Goal: Task Accomplishment & Management: Use online tool/utility

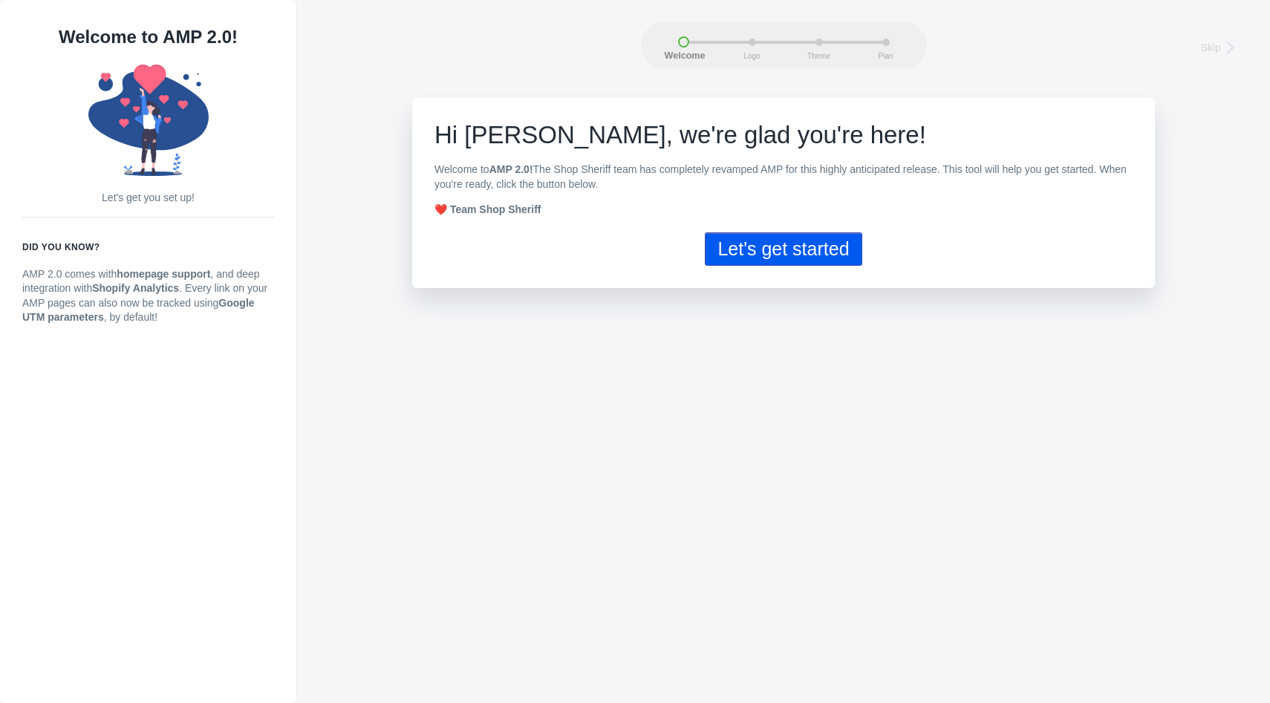
click at [760, 253] on button "Let's get started" at bounding box center [783, 248] width 157 height 33
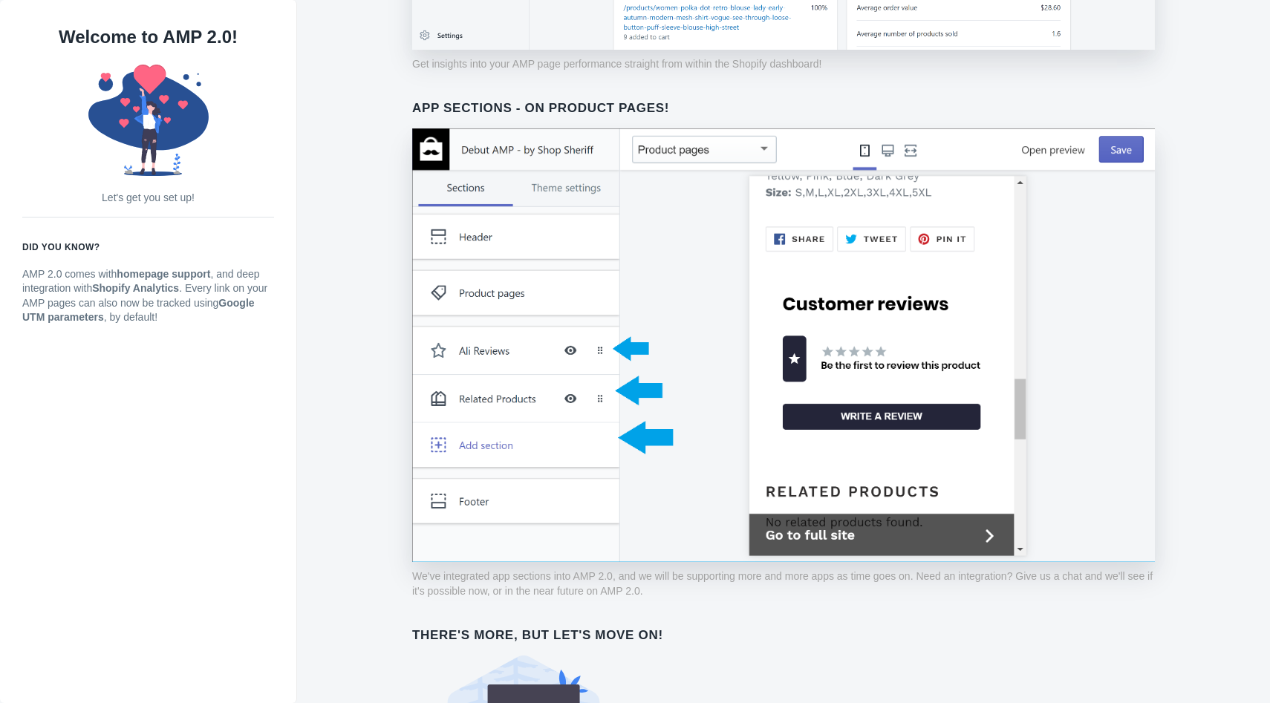
scroll to position [1029, 0]
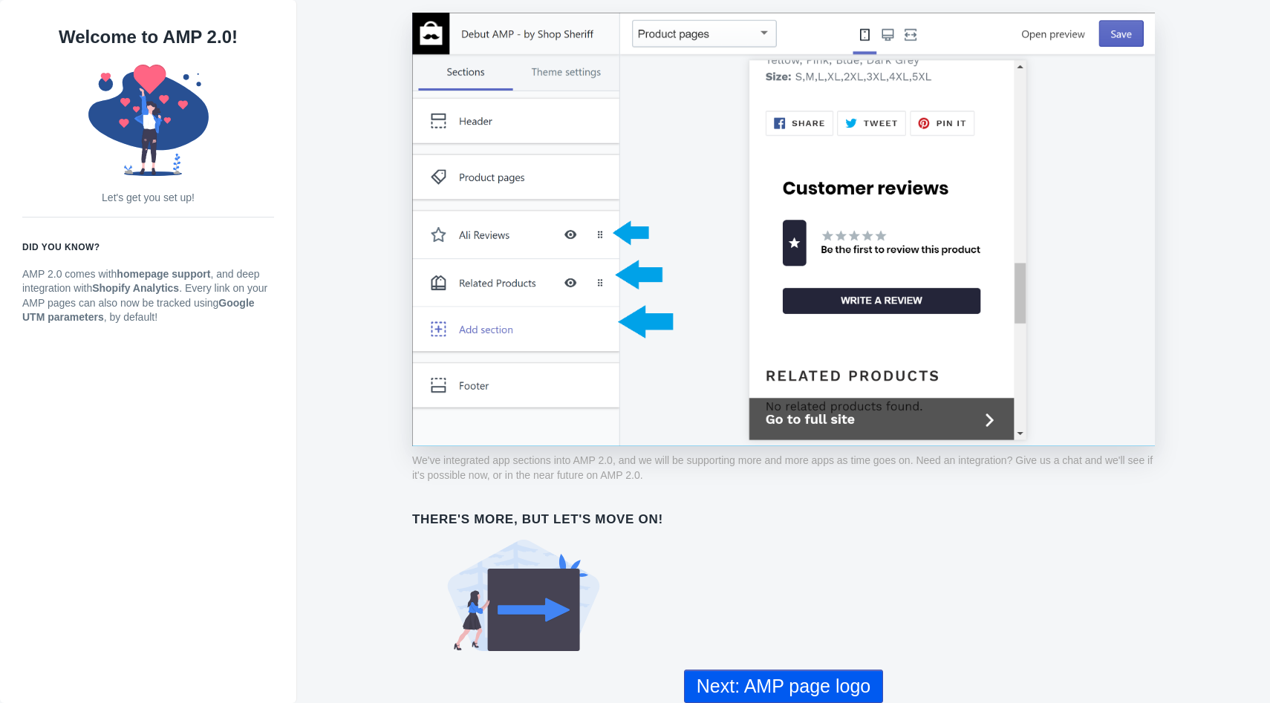
click at [778, 686] on button "Next: AMP page logo" at bounding box center [783, 686] width 199 height 33
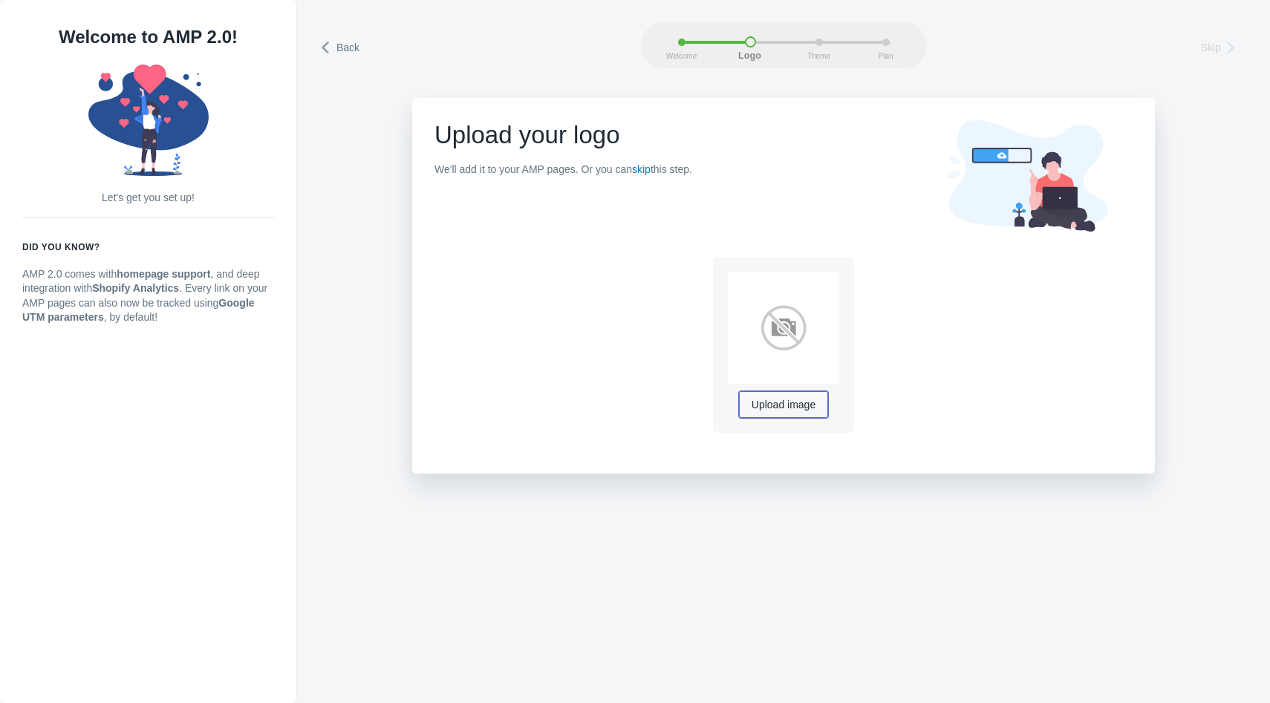
click at [783, 401] on span "Upload image" at bounding box center [784, 406] width 64 height 12
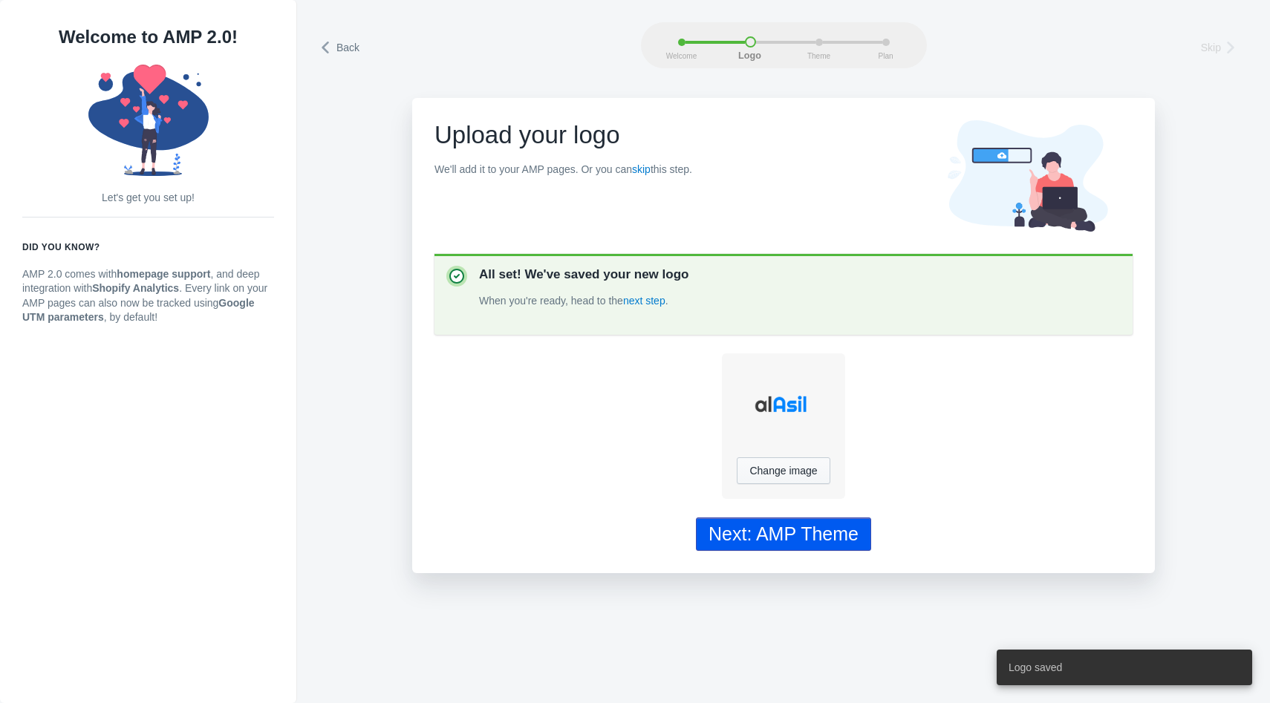
click at [805, 538] on div "Next: AMP Theme" at bounding box center [784, 535] width 150 height 22
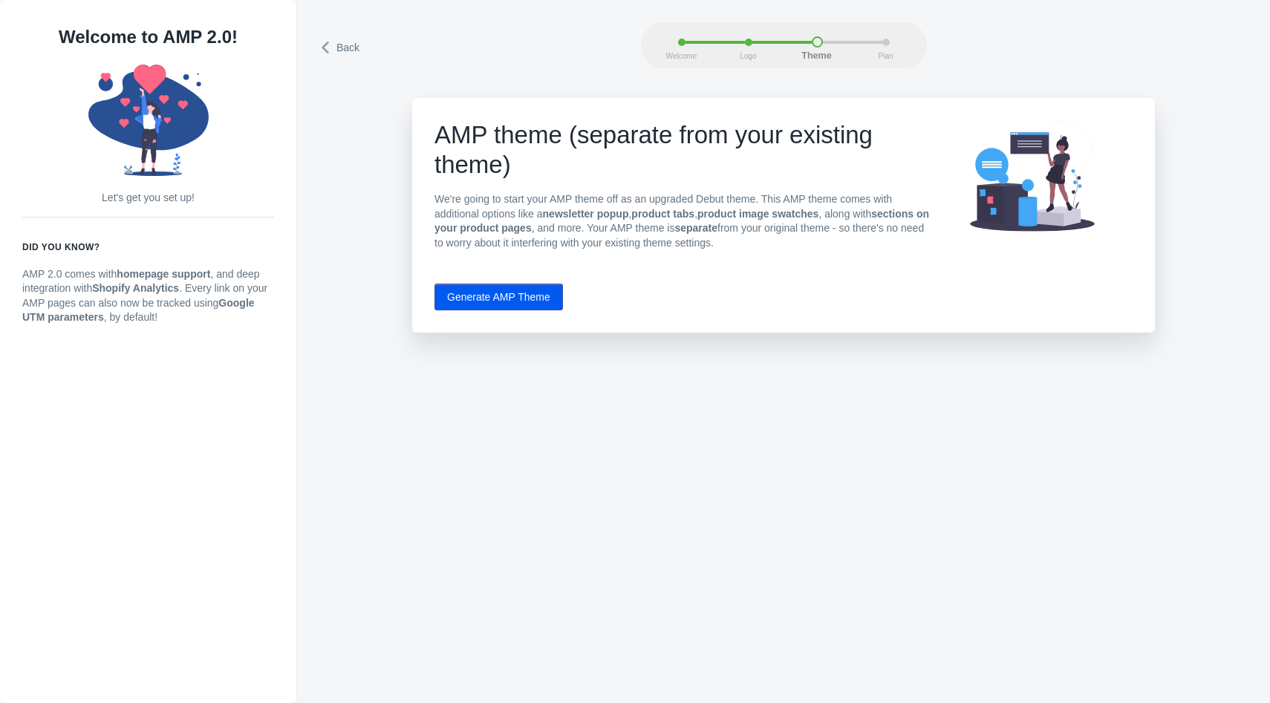
click at [535, 307] on button "Generate AMP Theme" at bounding box center [499, 297] width 128 height 27
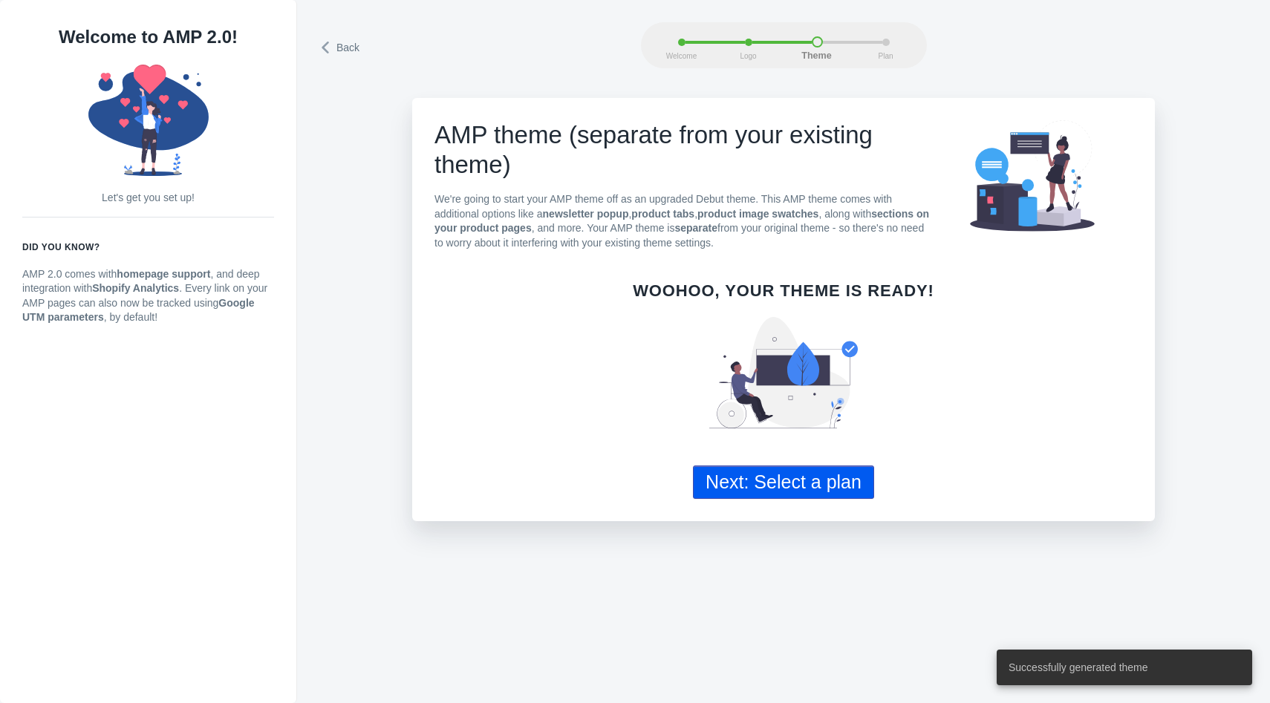
click at [741, 478] on button "Next: Select a plan" at bounding box center [783, 482] width 181 height 33
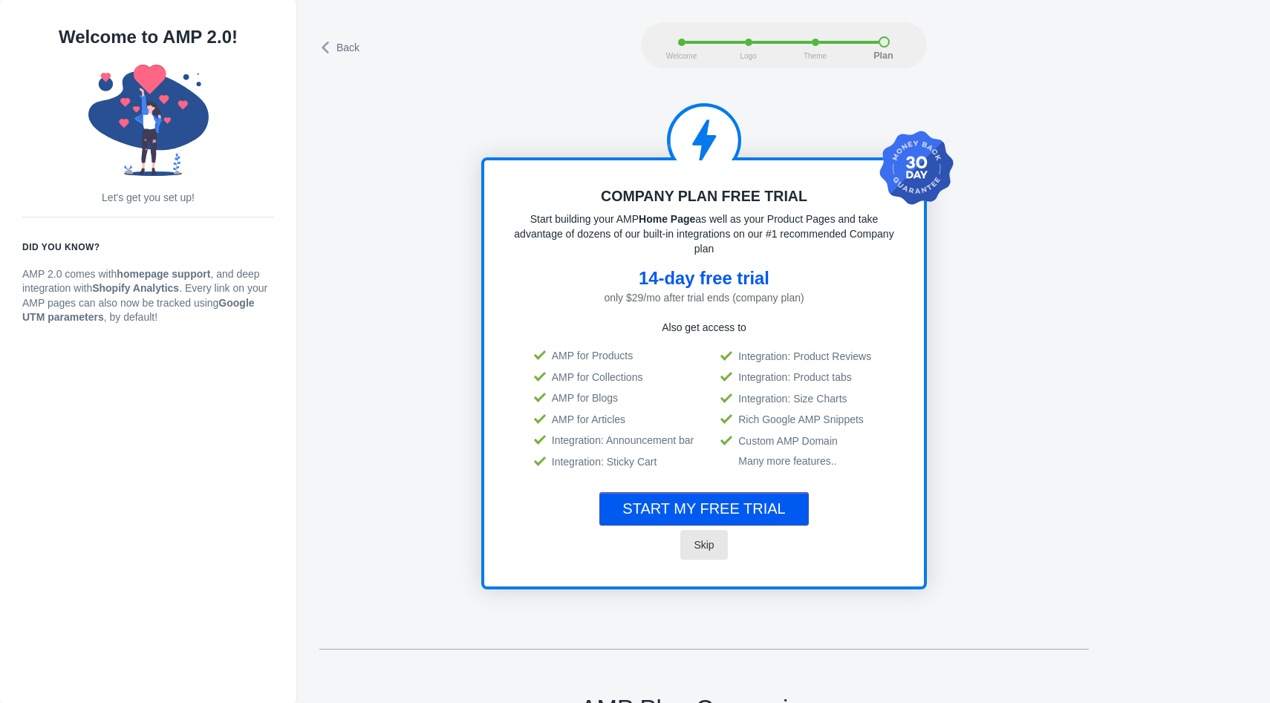
click at [700, 539] on span "Skip" at bounding box center [704, 545] width 20 height 12
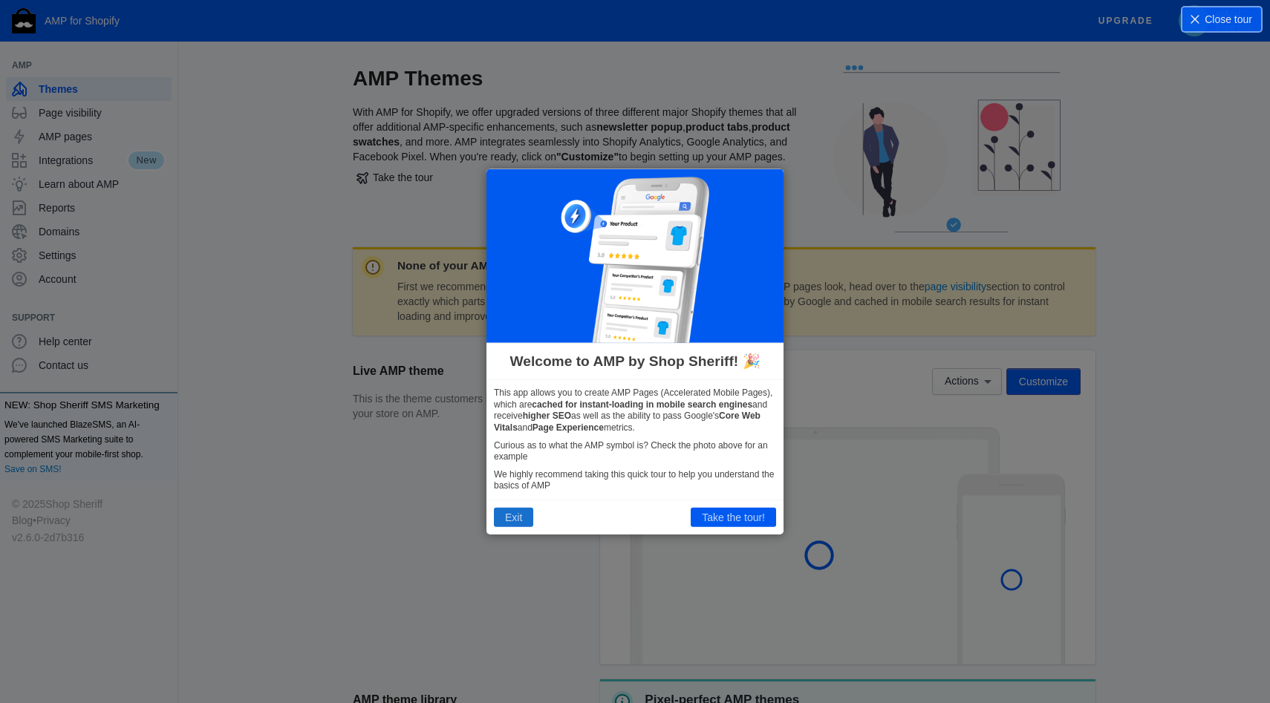
click at [515, 517] on button "Exit" at bounding box center [513, 517] width 39 height 19
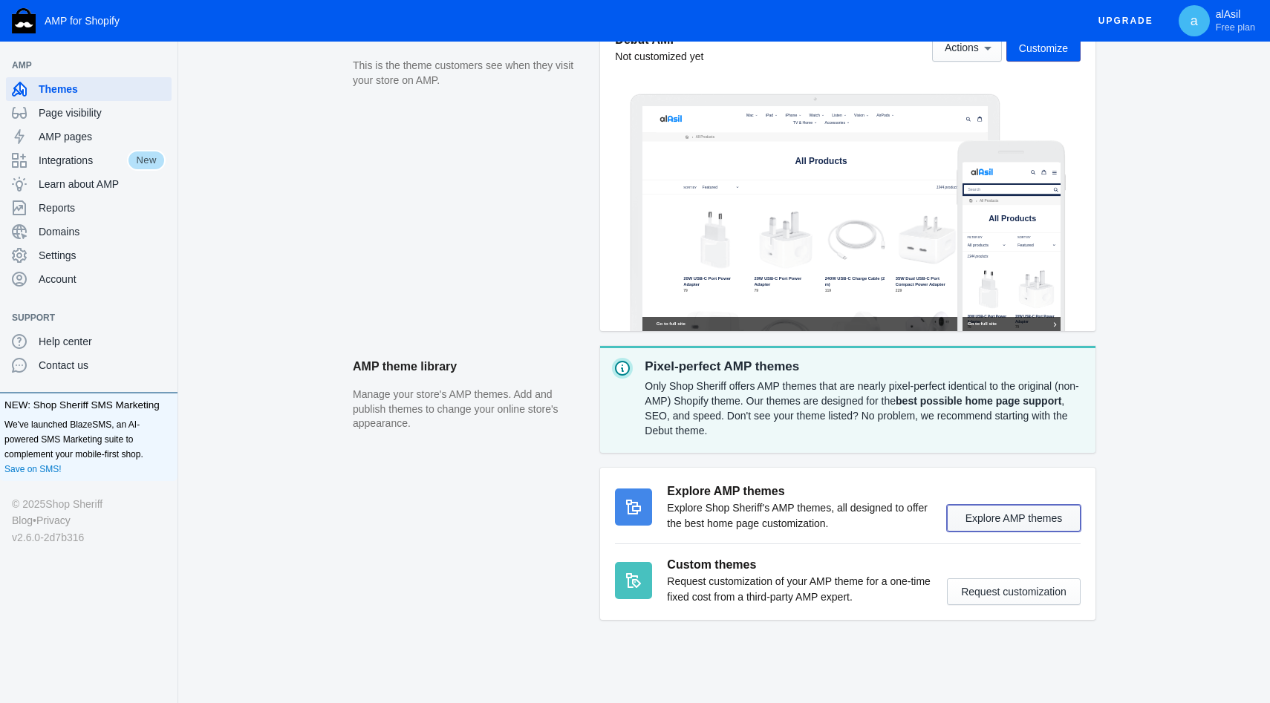
click at [1013, 515] on button "Explore AMP themes" at bounding box center [1014, 518] width 134 height 27
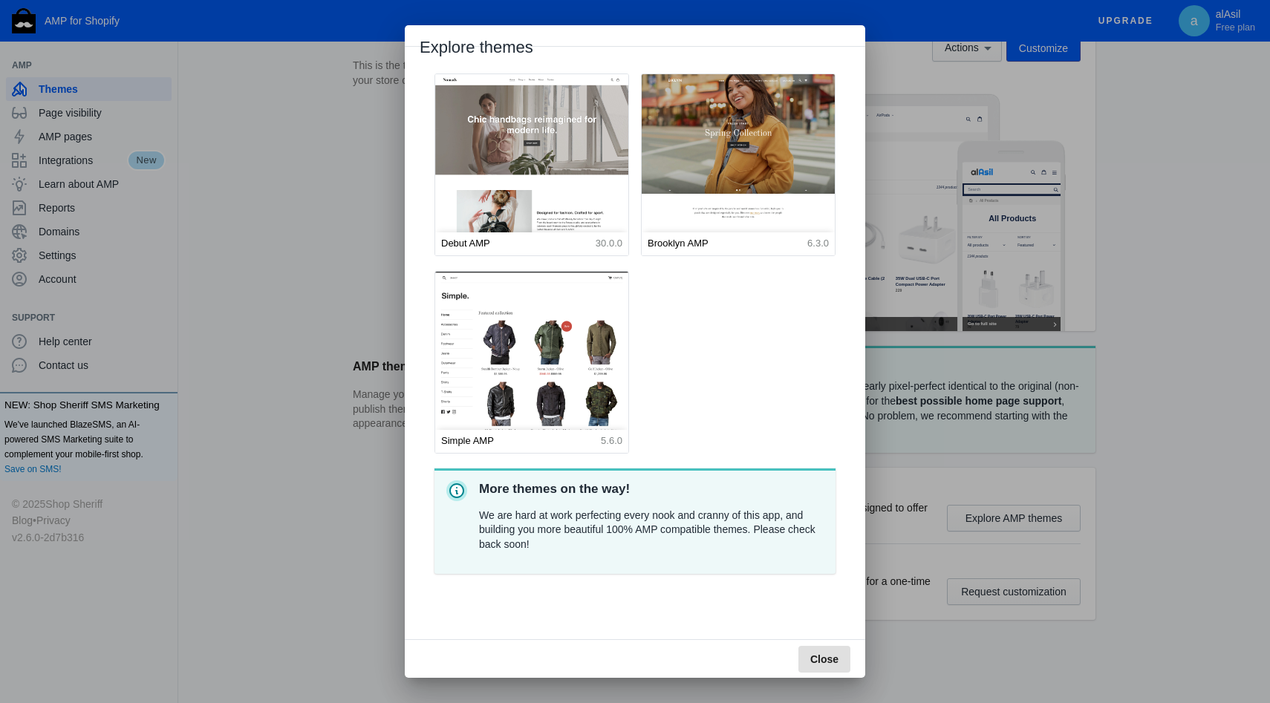
click at [826, 647] on button "Close" at bounding box center [824, 659] width 52 height 27
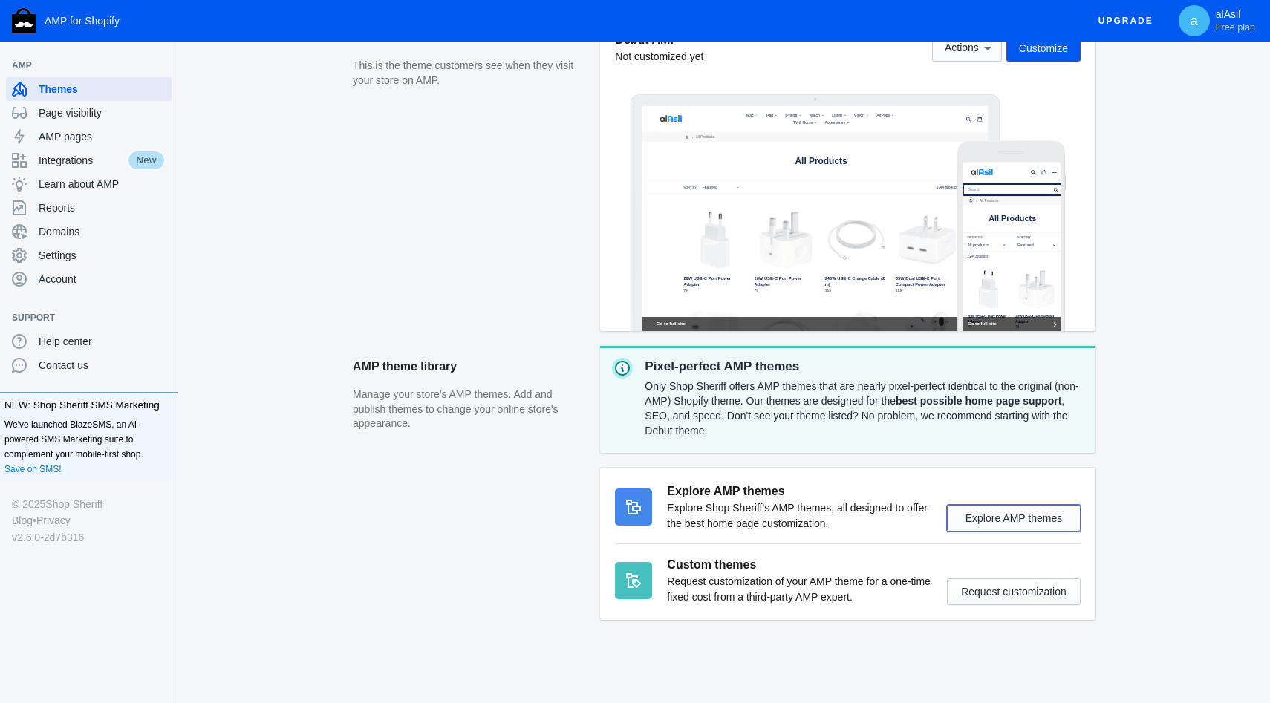
scroll to position [333, 0]
click at [72, 120] on span "Page visibility" at bounding box center [102, 112] width 127 height 15
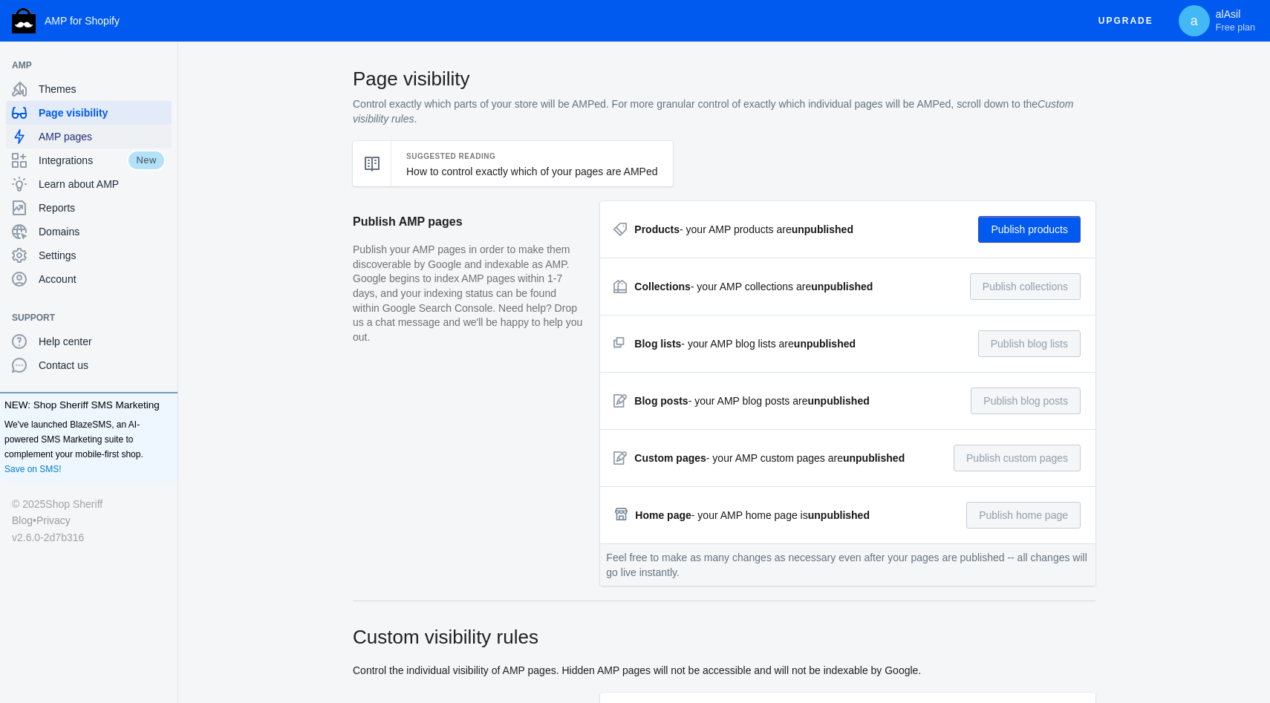
click at [87, 136] on span "AMP pages" at bounding box center [102, 136] width 127 height 15
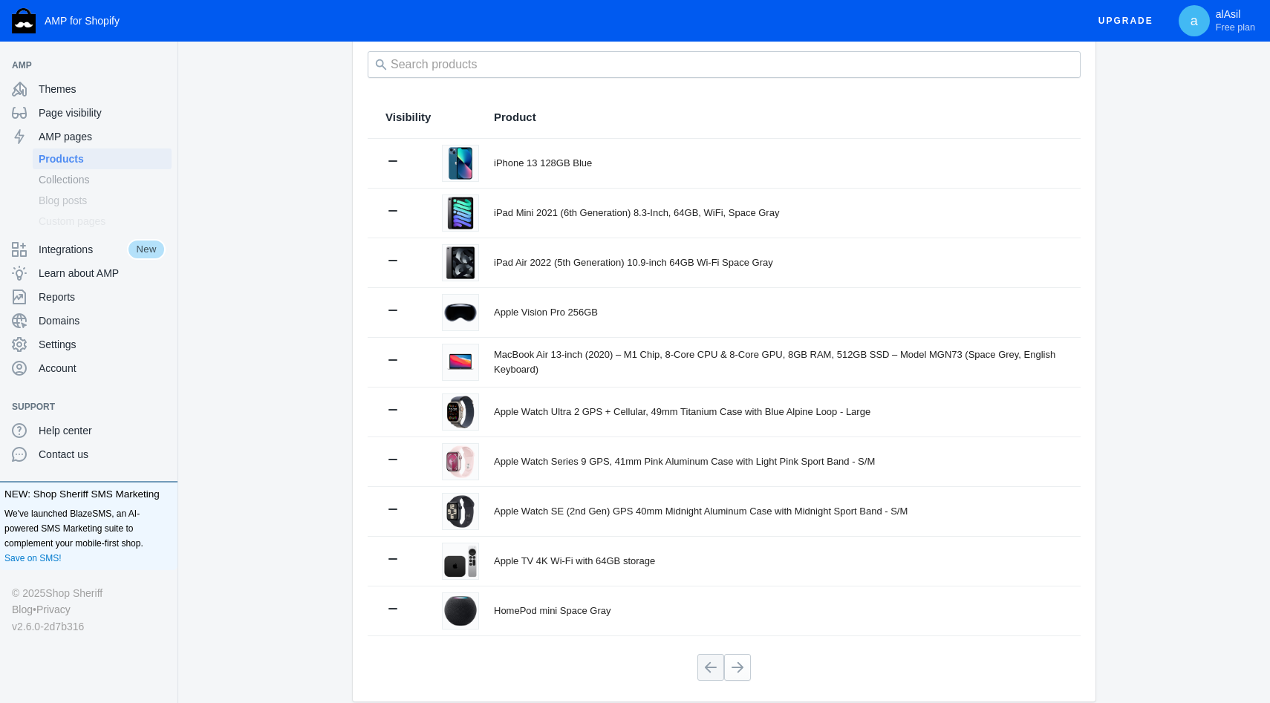
scroll to position [174, 0]
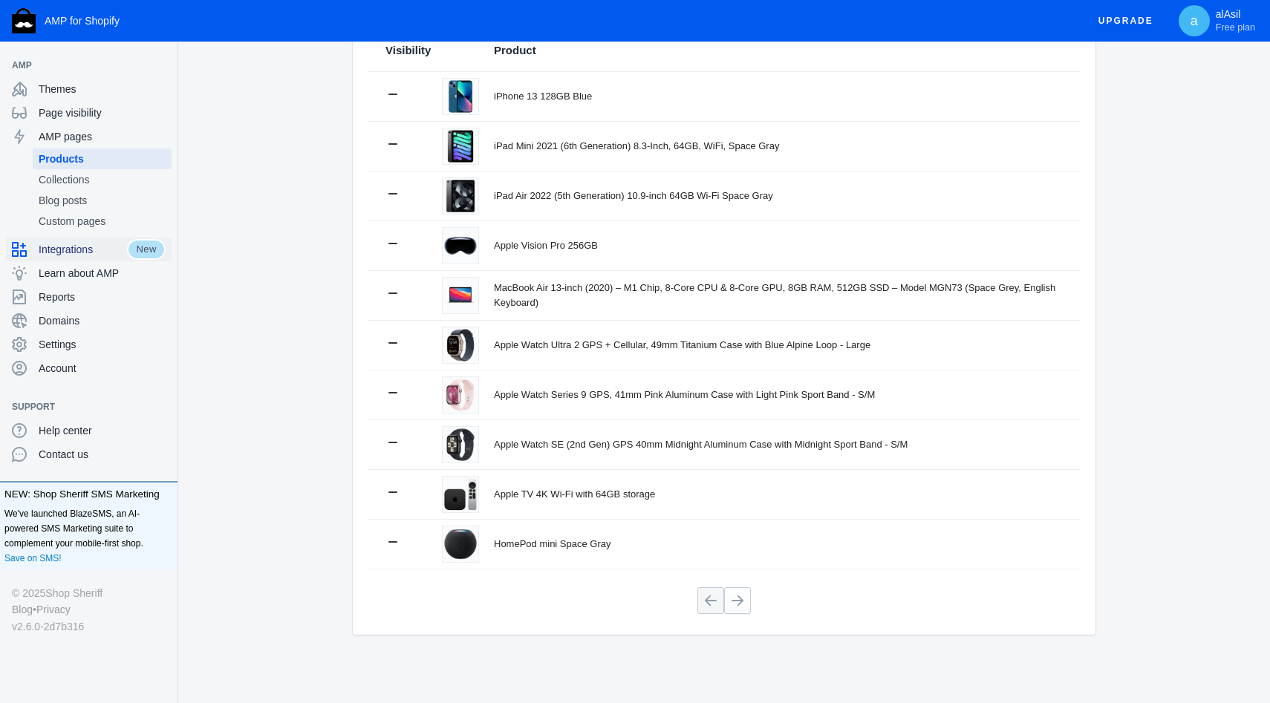
click at [97, 246] on span "Integrations" at bounding box center [83, 249] width 88 height 15
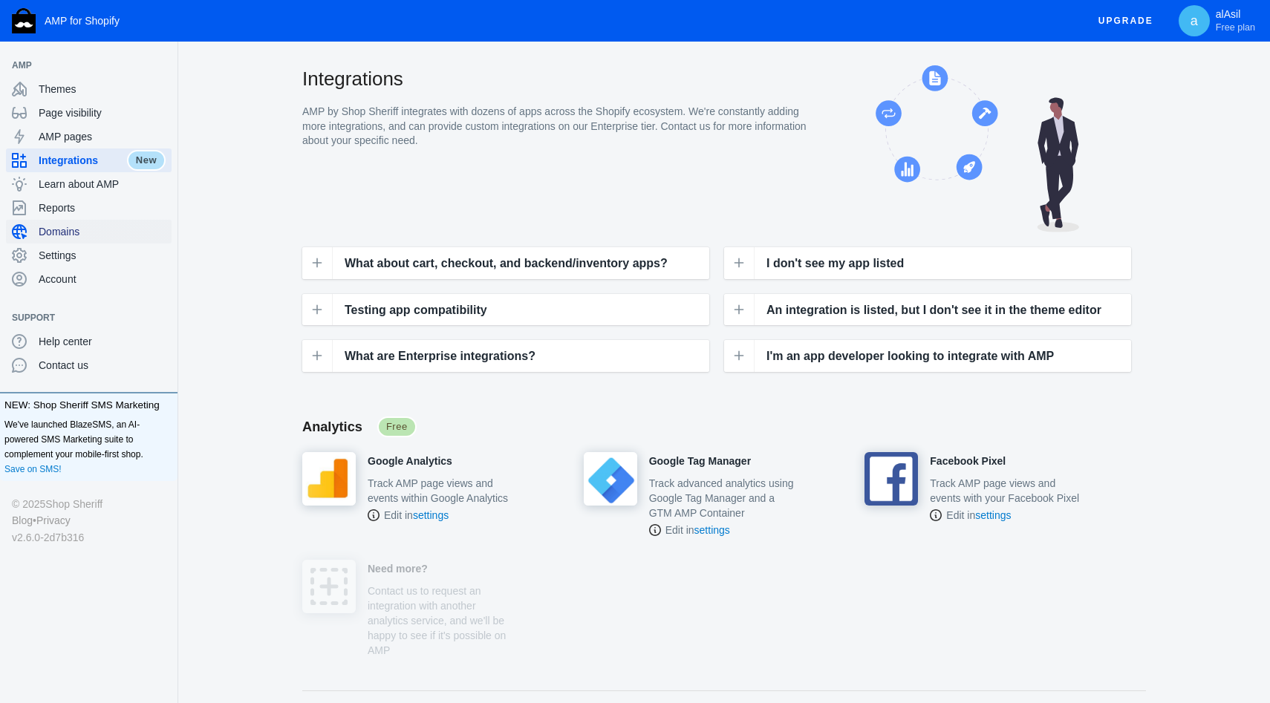
click at [59, 231] on span "Domains" at bounding box center [102, 231] width 127 height 15
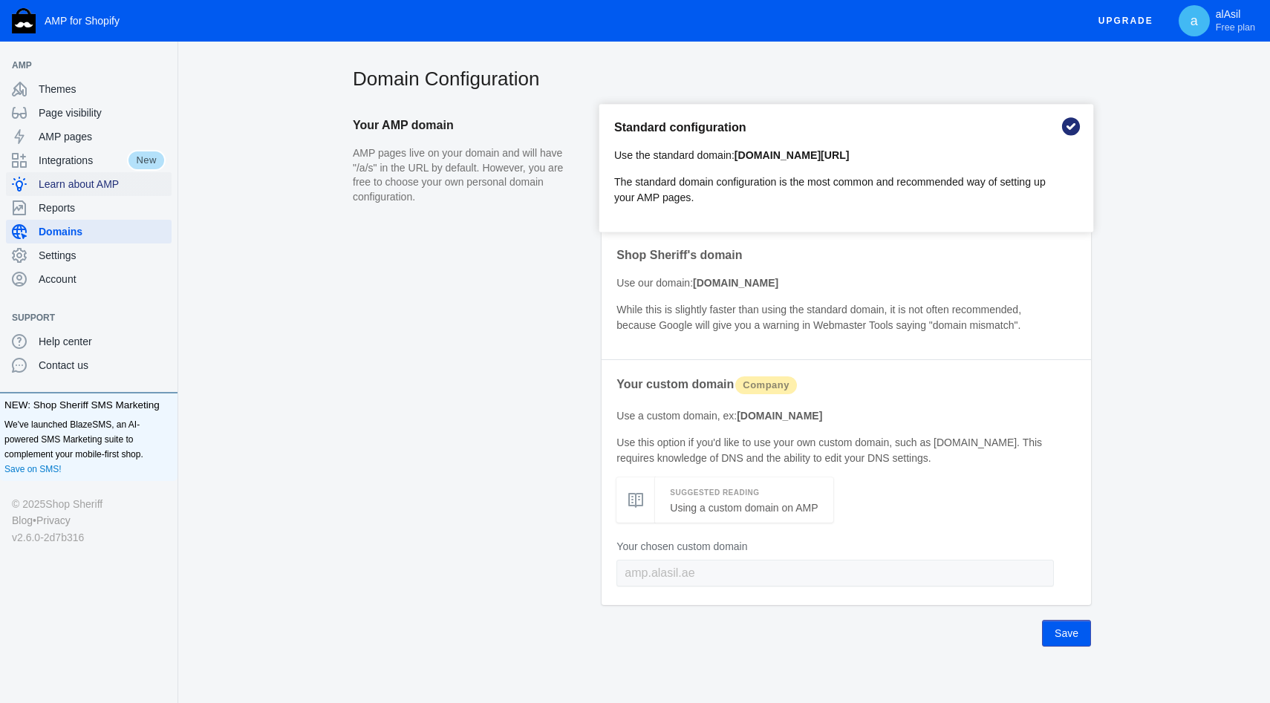
click at [68, 179] on span "Learn about AMP" at bounding box center [102, 184] width 127 height 15
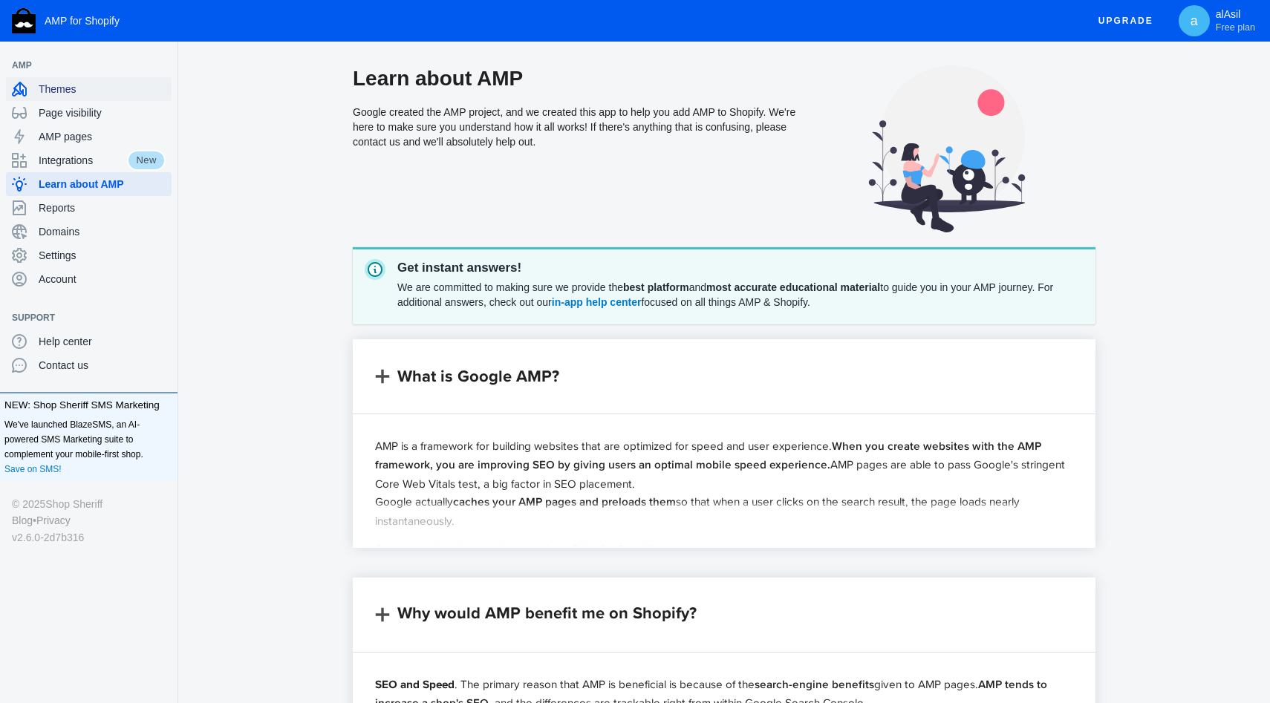
click at [68, 89] on span "Themes" at bounding box center [102, 89] width 127 height 15
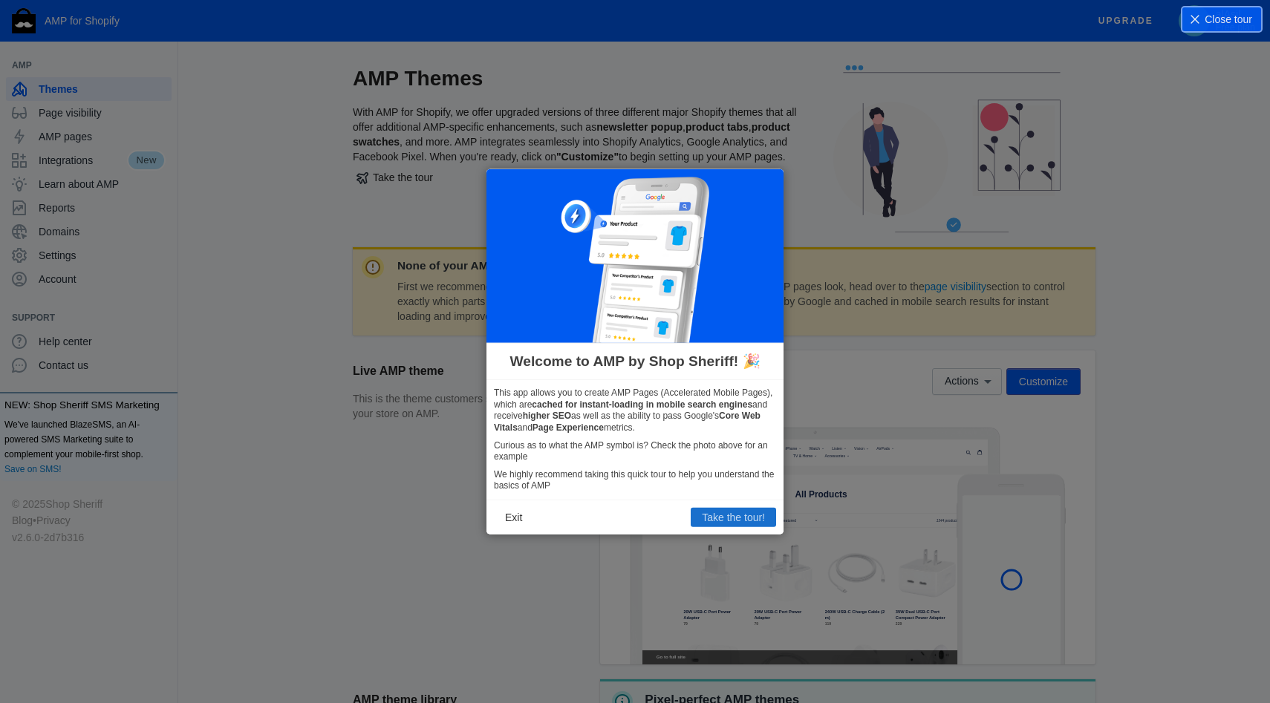
click at [716, 512] on button "Take the tour!" at bounding box center [733, 517] width 85 height 19
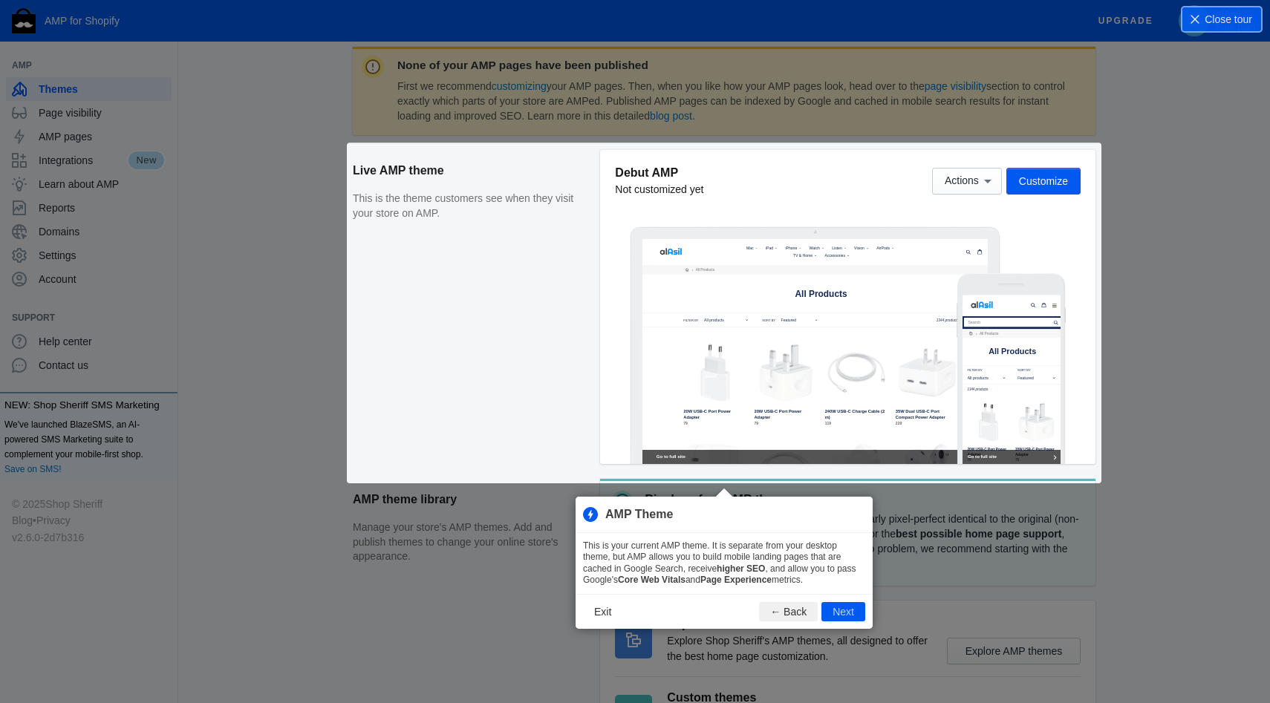
scroll to position [202, 0]
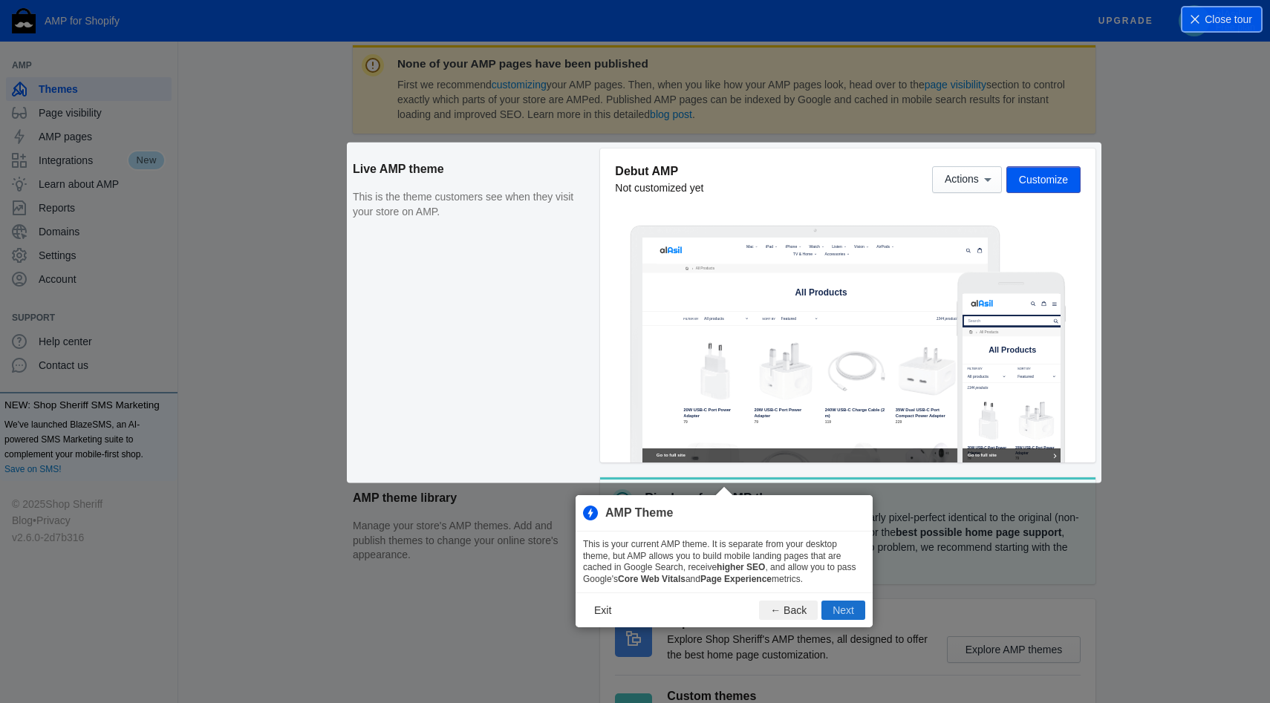
click at [853, 618] on button "Next" at bounding box center [843, 610] width 44 height 19
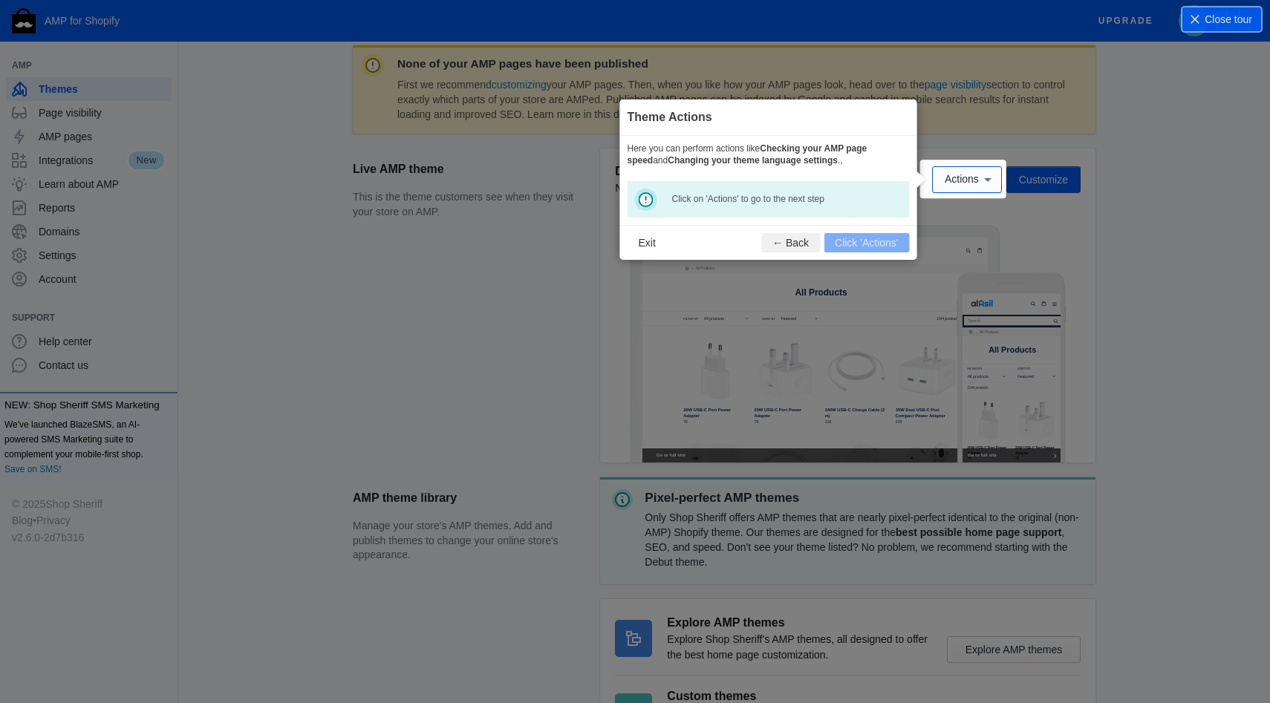
scroll to position [220, 0]
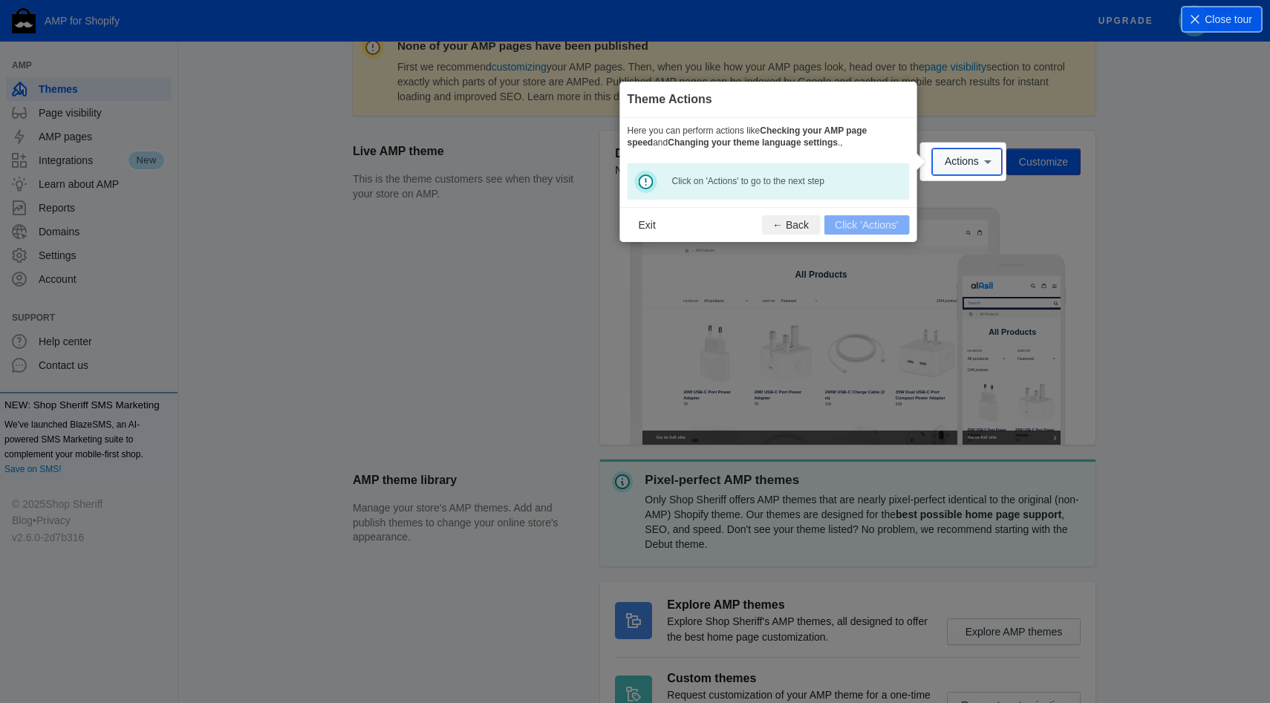
click at [946, 169] on button "Actions" at bounding box center [967, 162] width 70 height 27
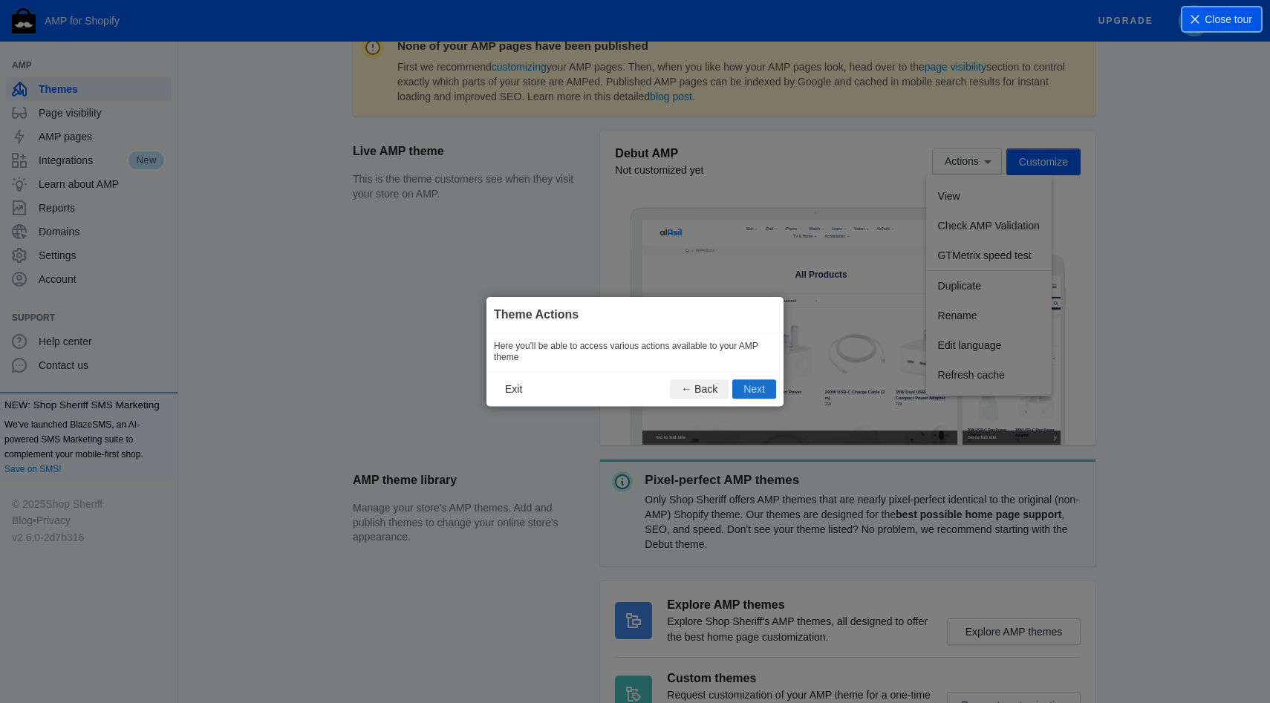
click at [750, 389] on button "Next" at bounding box center [754, 389] width 44 height 19
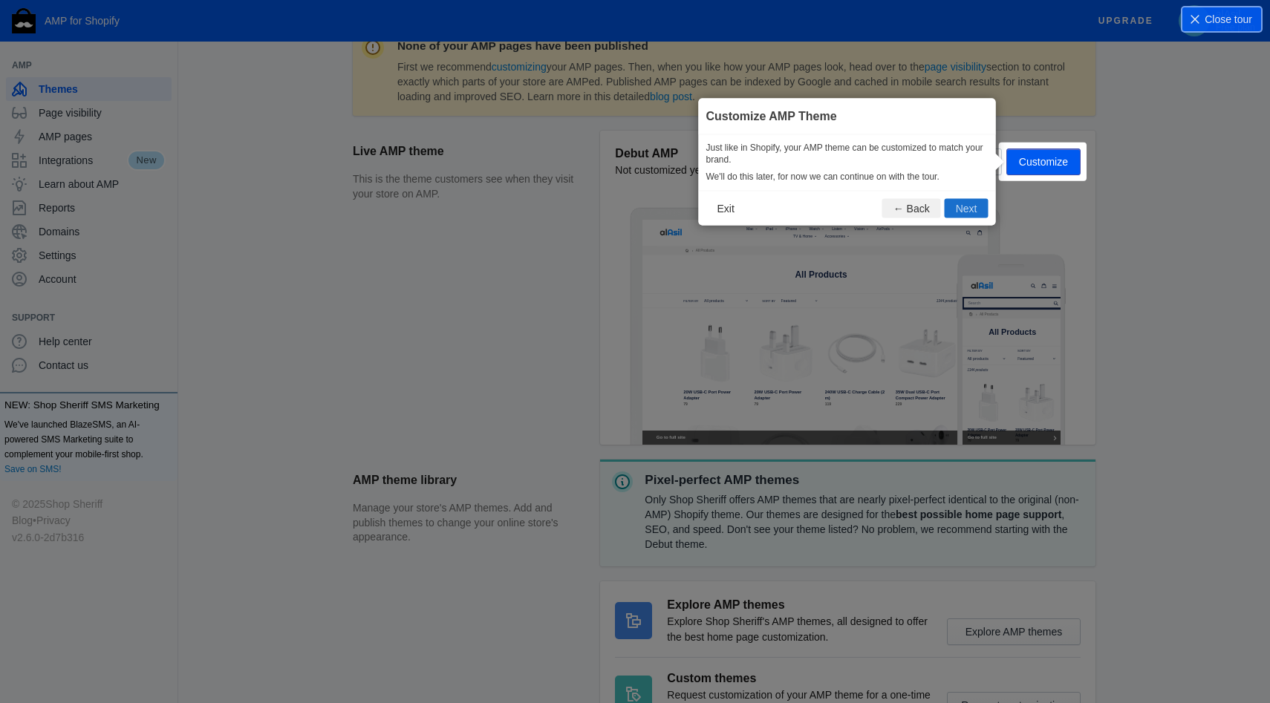
click at [973, 214] on button "Next" at bounding box center [967, 207] width 44 height 19
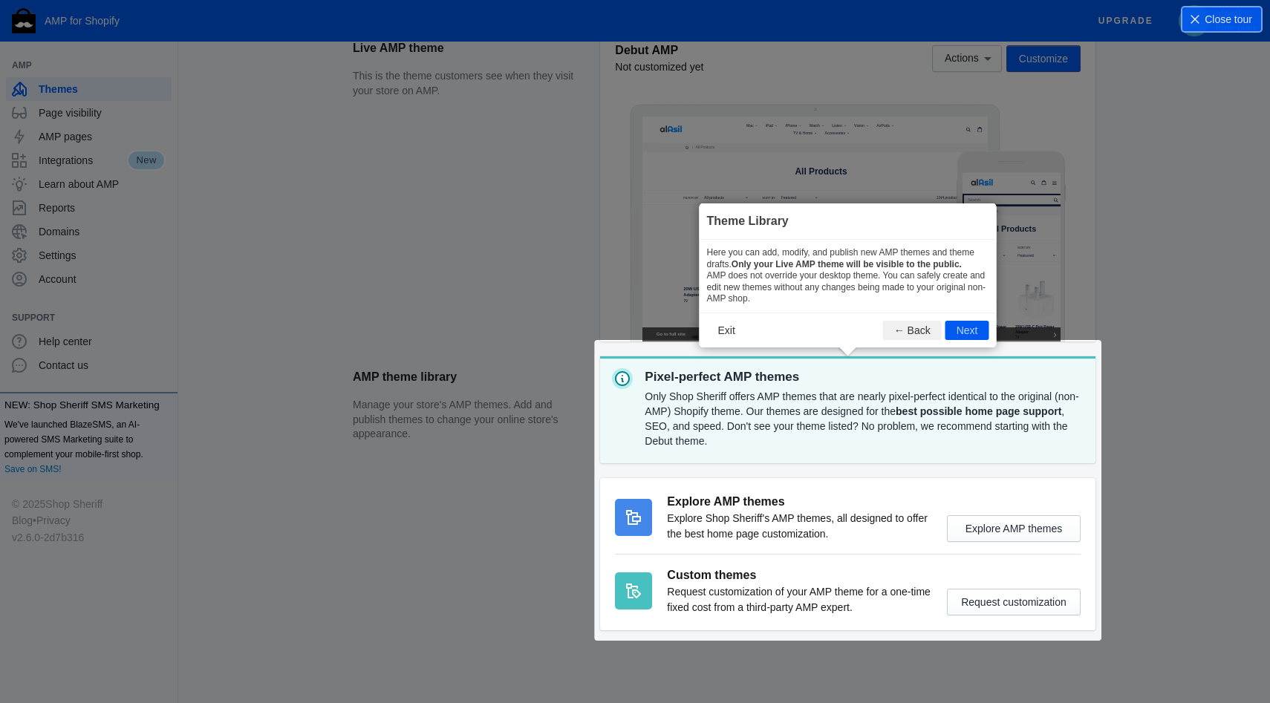
scroll to position [333, 0]
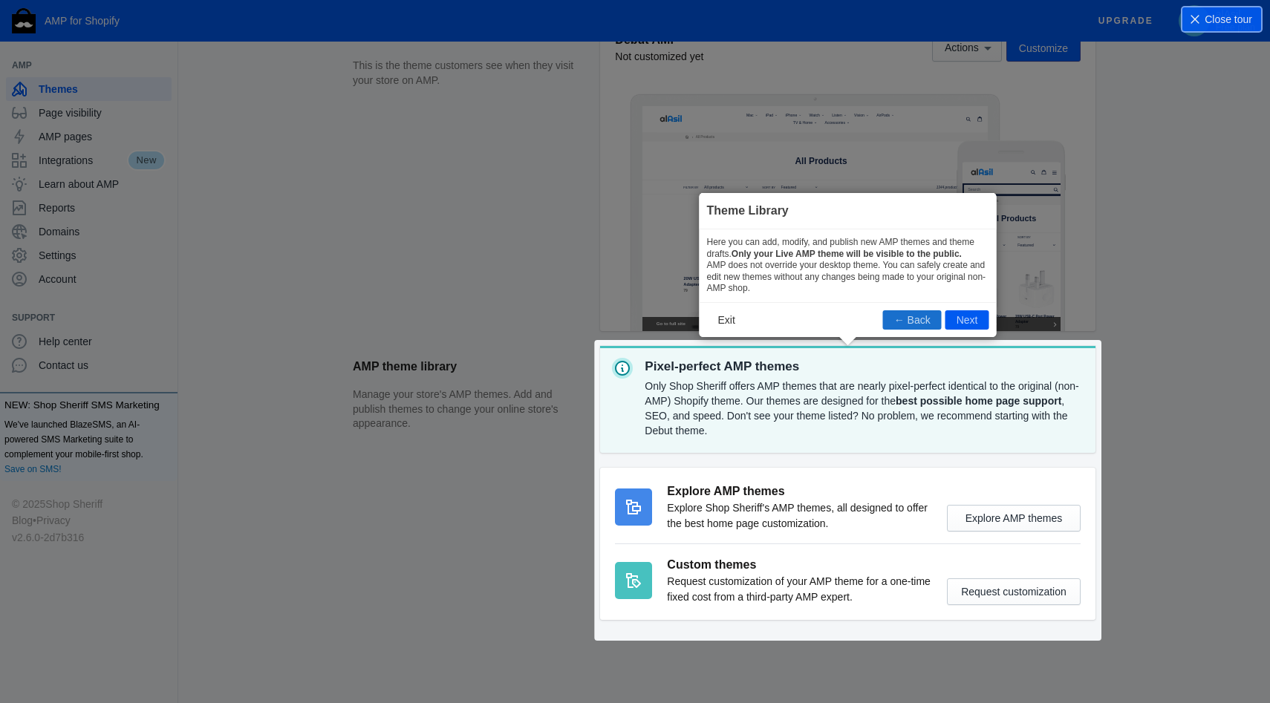
click at [902, 319] on button "← Back" at bounding box center [912, 319] width 59 height 19
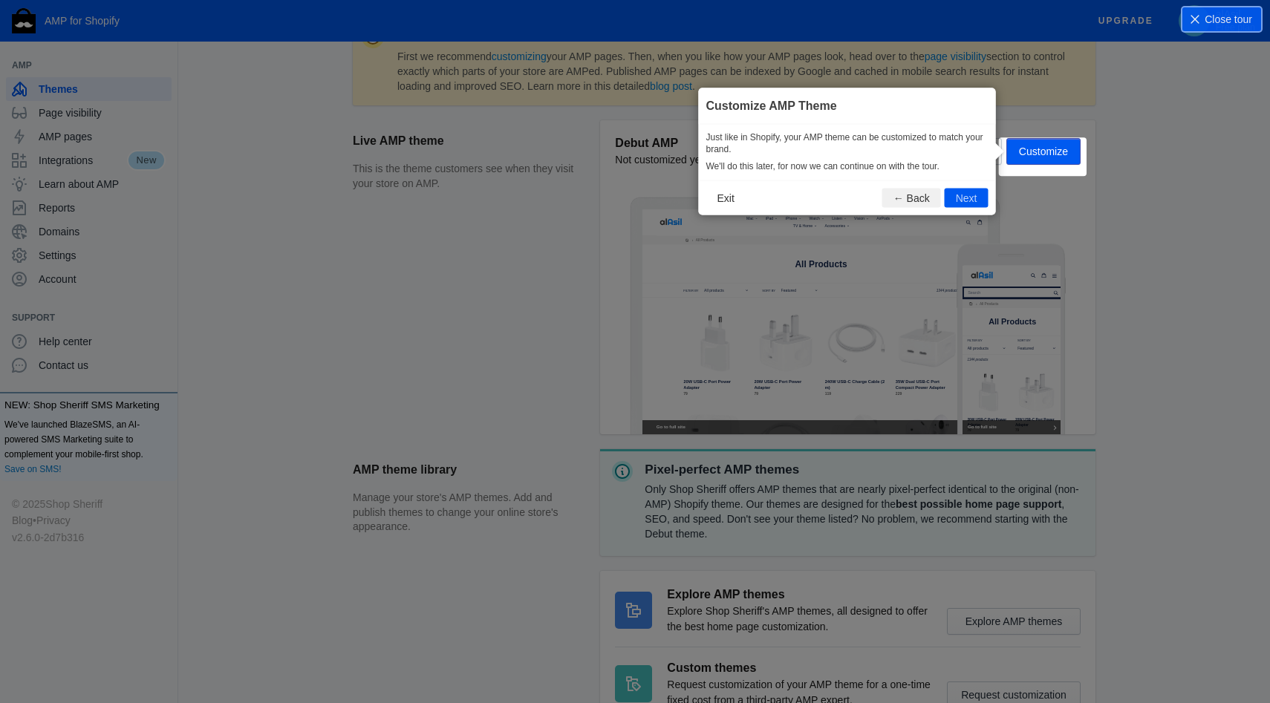
scroll to position [220, 0]
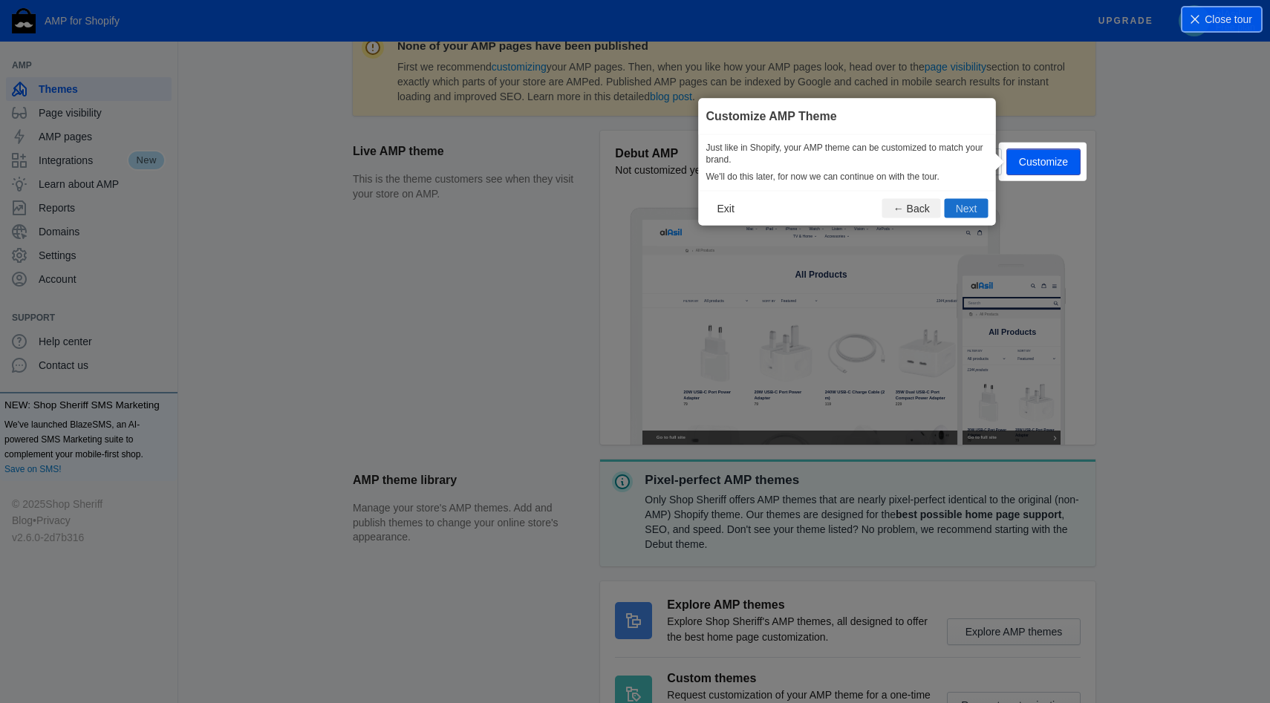
click at [962, 211] on button "Next" at bounding box center [967, 207] width 44 height 19
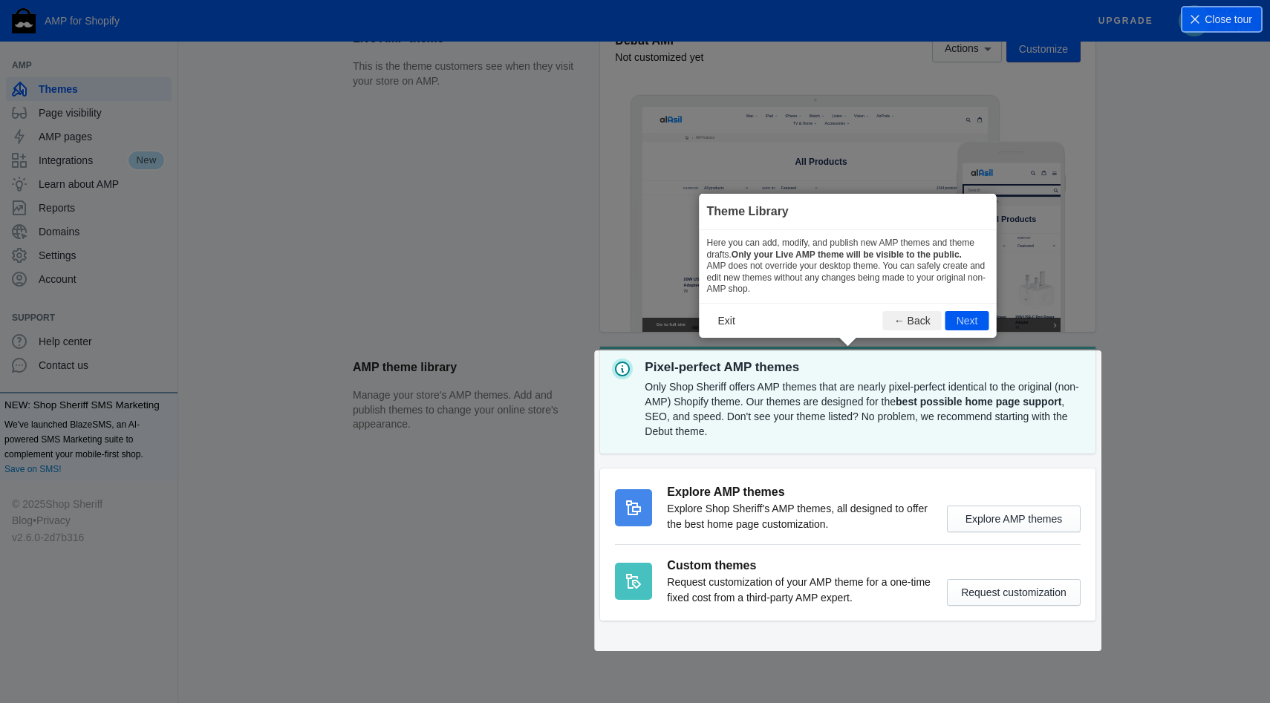
scroll to position [333, 0]
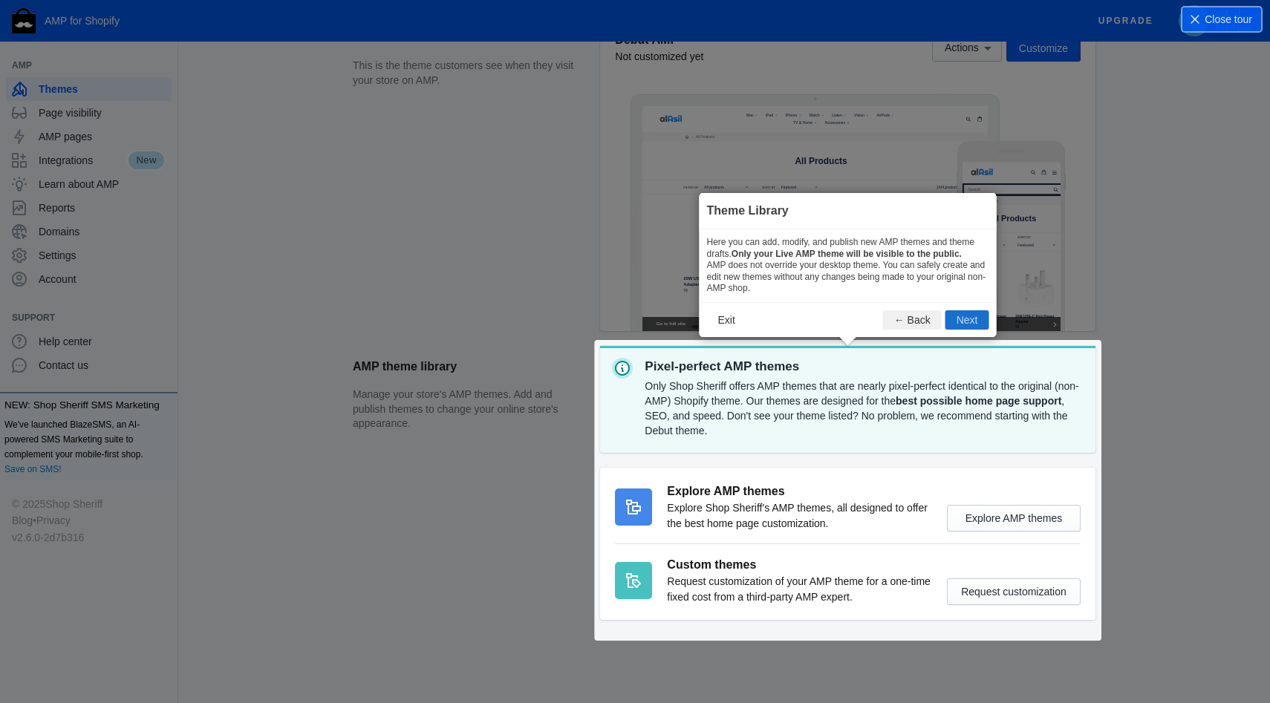
click at [969, 319] on button "Next" at bounding box center [968, 319] width 44 height 19
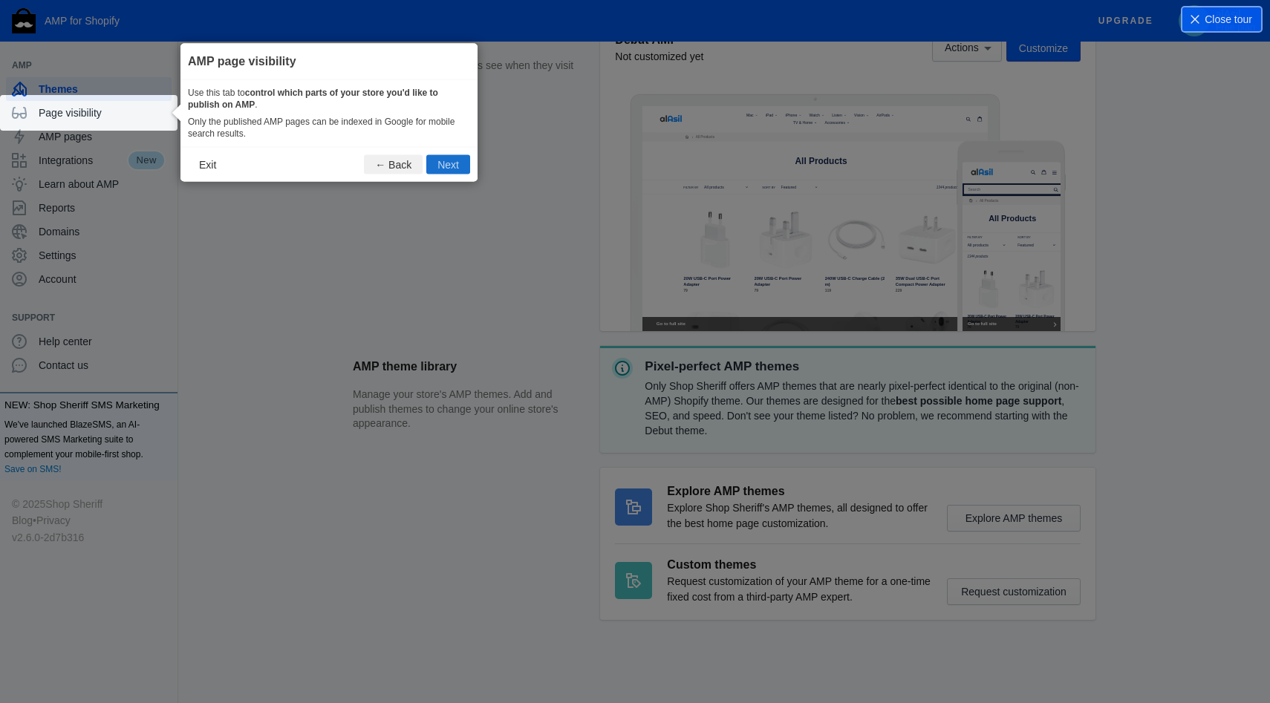
click at [441, 160] on button "Next" at bounding box center [448, 164] width 44 height 19
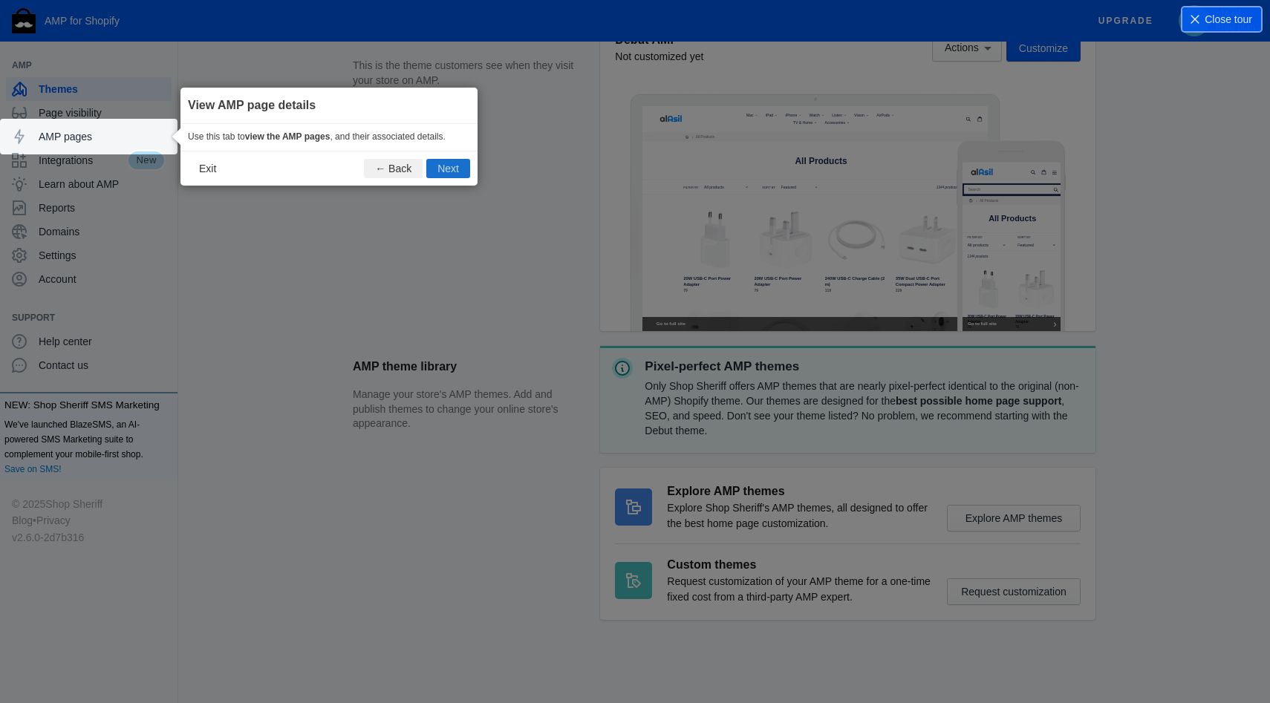
click at [445, 173] on button "Next" at bounding box center [448, 168] width 44 height 19
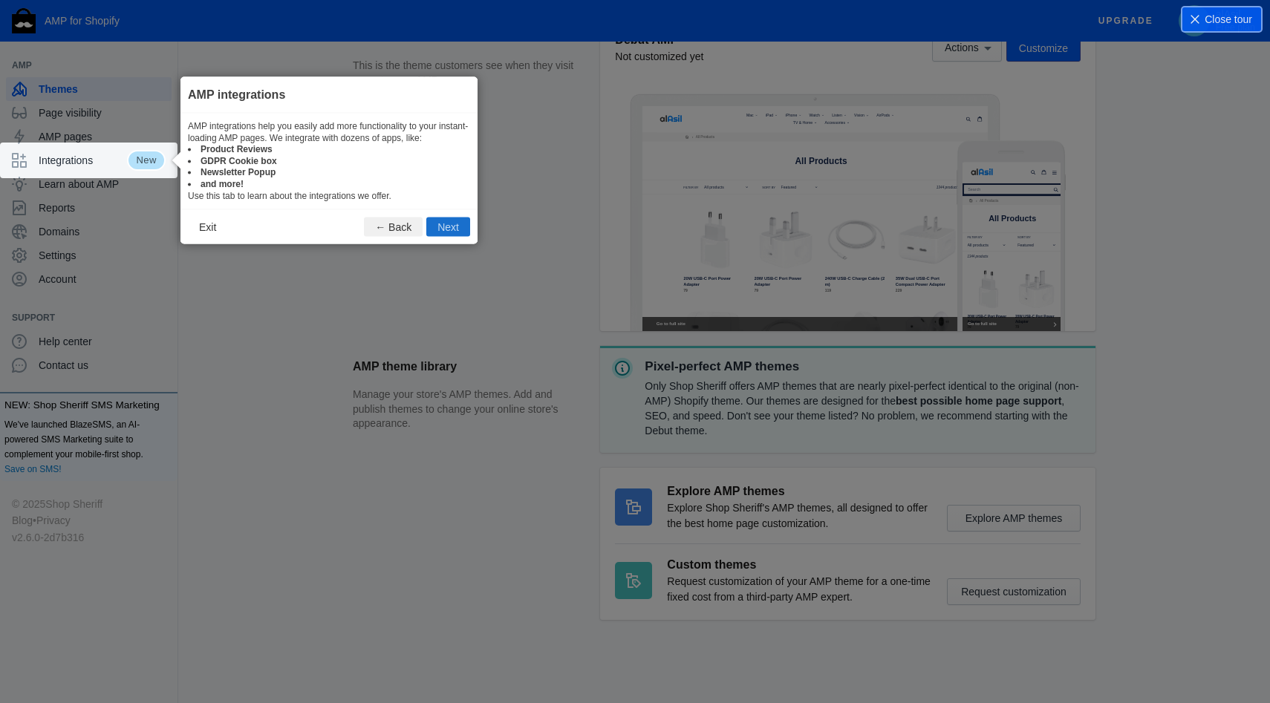
click at [444, 234] on button "Next" at bounding box center [448, 227] width 44 height 19
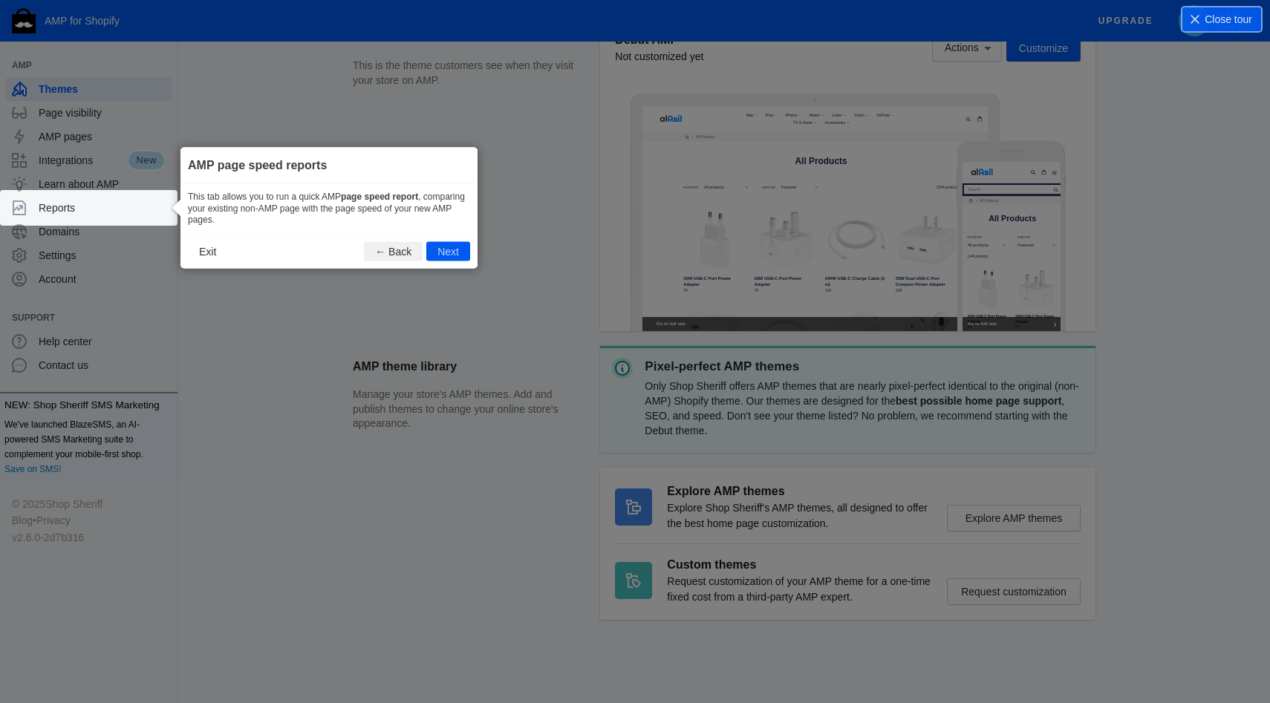
click at [447, 263] on footer "Exit ← Back Next" at bounding box center [328, 250] width 297 height 35
click at [450, 258] on button "Next" at bounding box center [448, 250] width 44 height 19
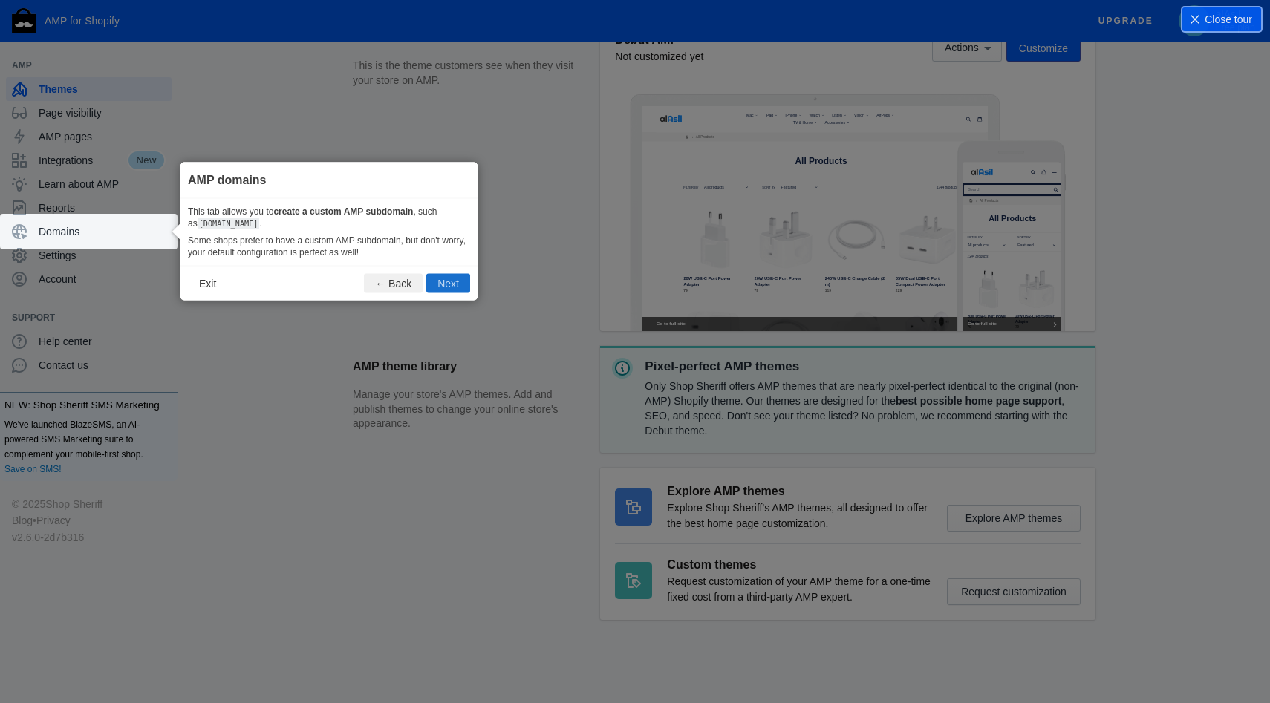
click at [452, 290] on button "Next" at bounding box center [448, 283] width 44 height 19
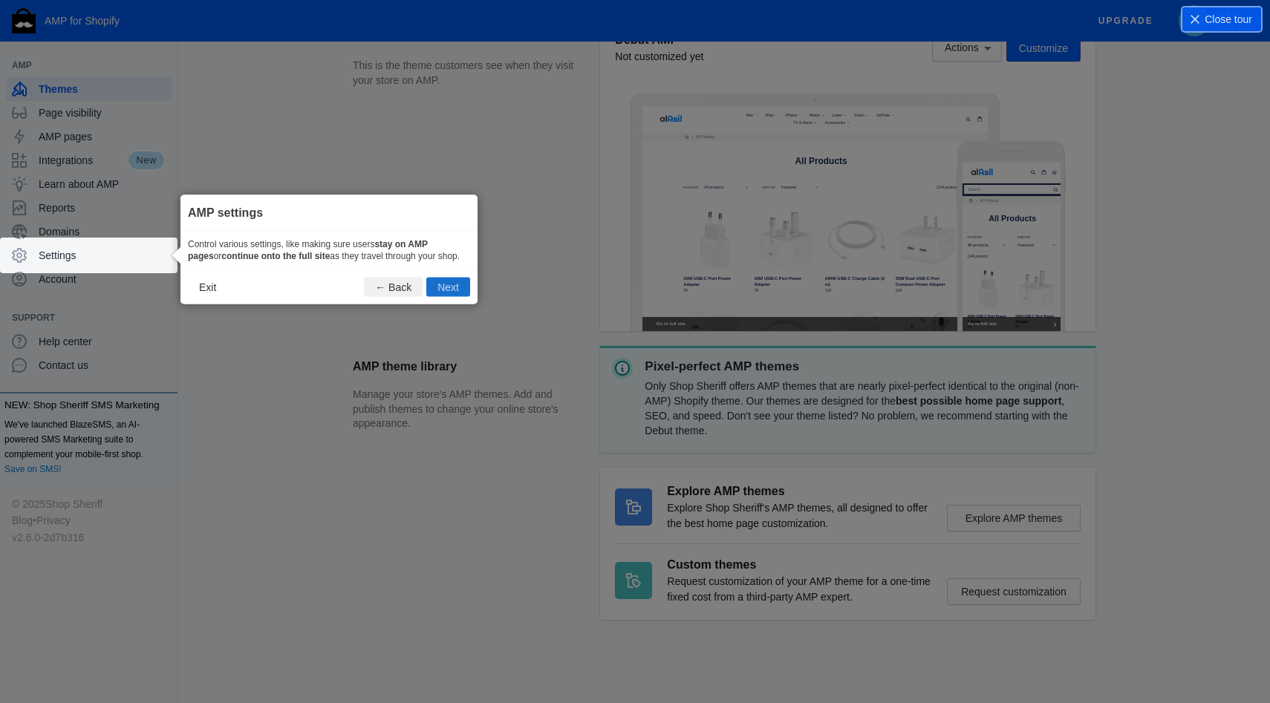
click at [452, 297] on button "Next" at bounding box center [448, 287] width 44 height 19
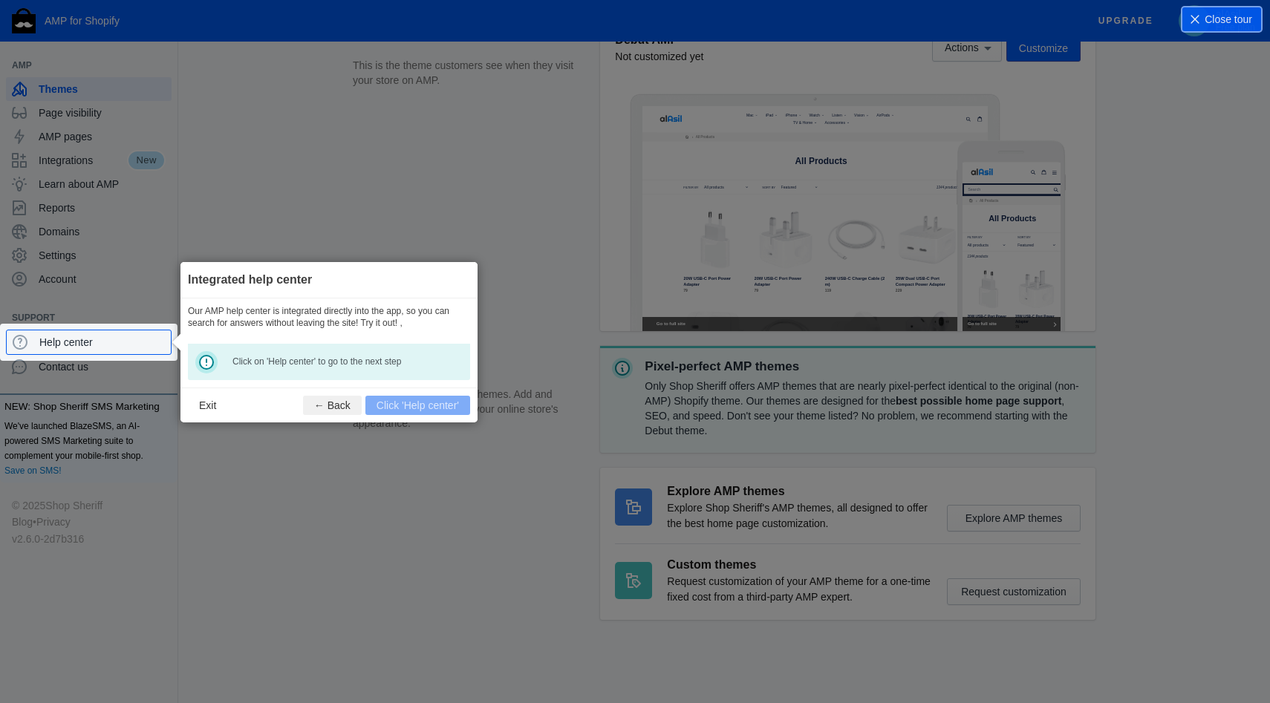
click at [414, 406] on footer "Exit ← Back Click 'Help center'" at bounding box center [328, 405] width 297 height 35
click at [111, 337] on span "Help center" at bounding box center [102, 342] width 126 height 15
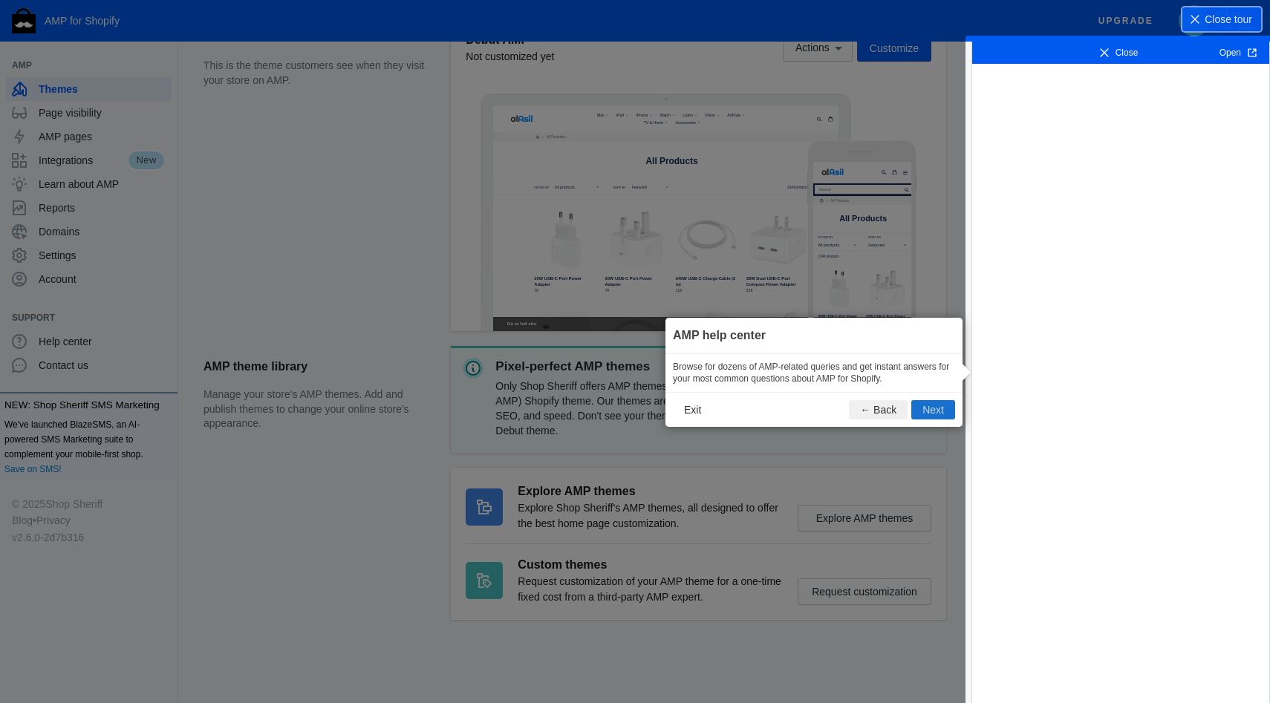
click at [943, 418] on button "Next" at bounding box center [933, 409] width 44 height 19
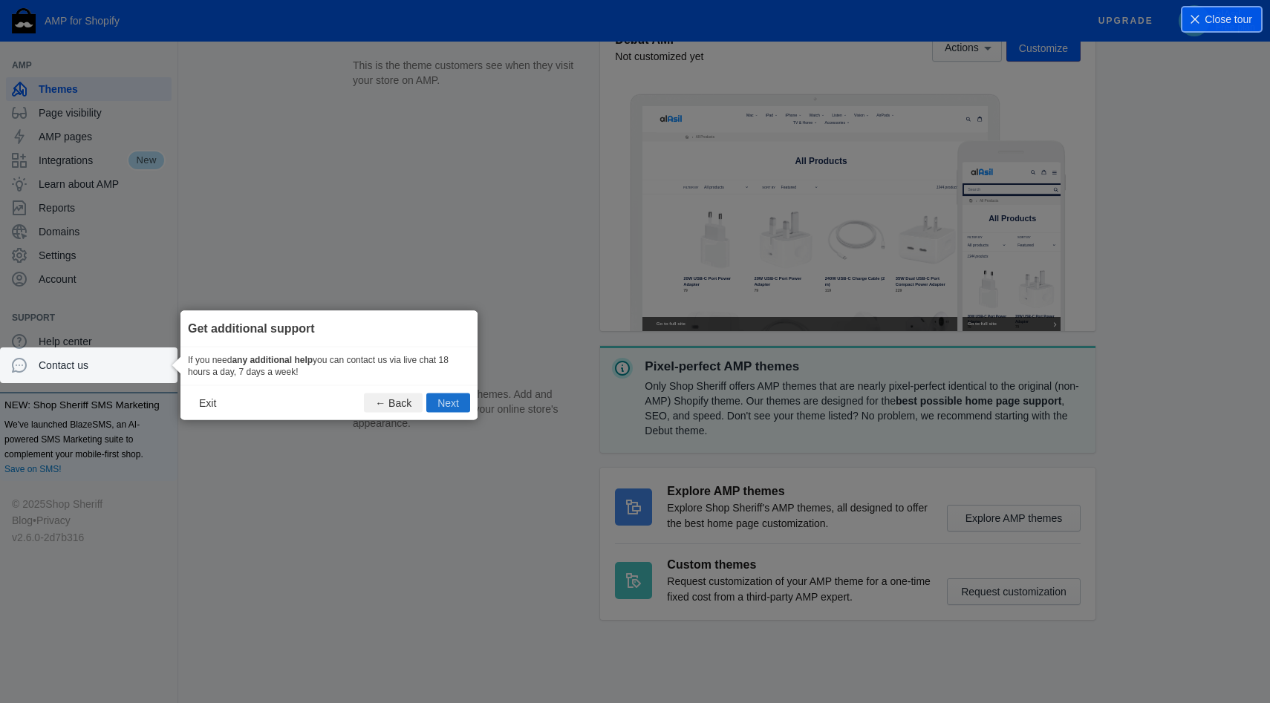
click at [451, 395] on button "Next" at bounding box center [448, 403] width 44 height 19
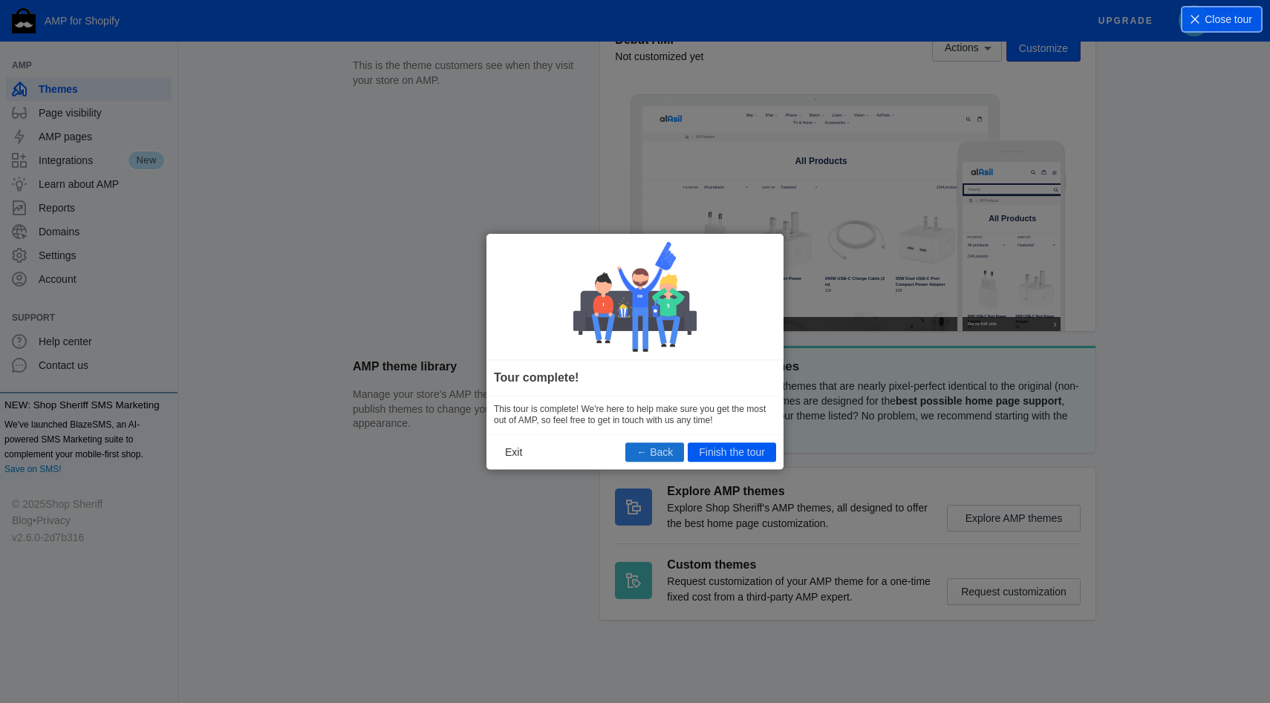
scroll to position [0, 0]
click at [716, 450] on button "Finish the tour" at bounding box center [732, 452] width 88 height 19
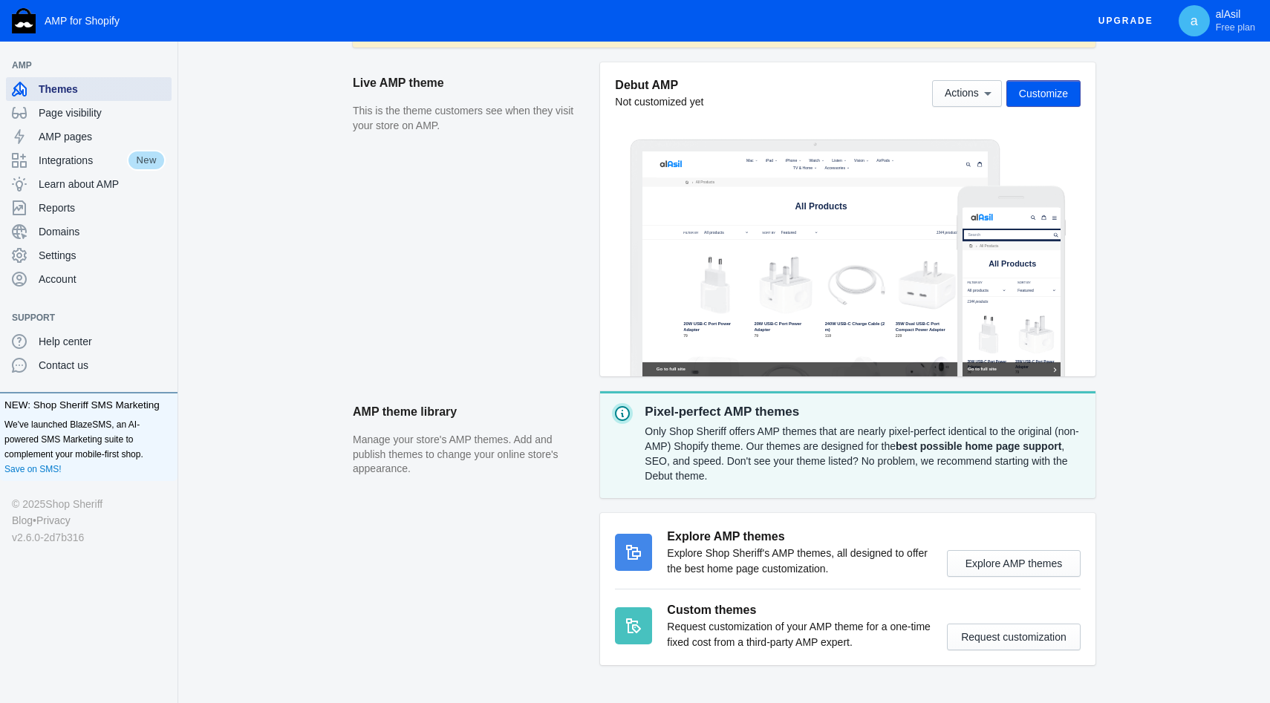
scroll to position [251, 0]
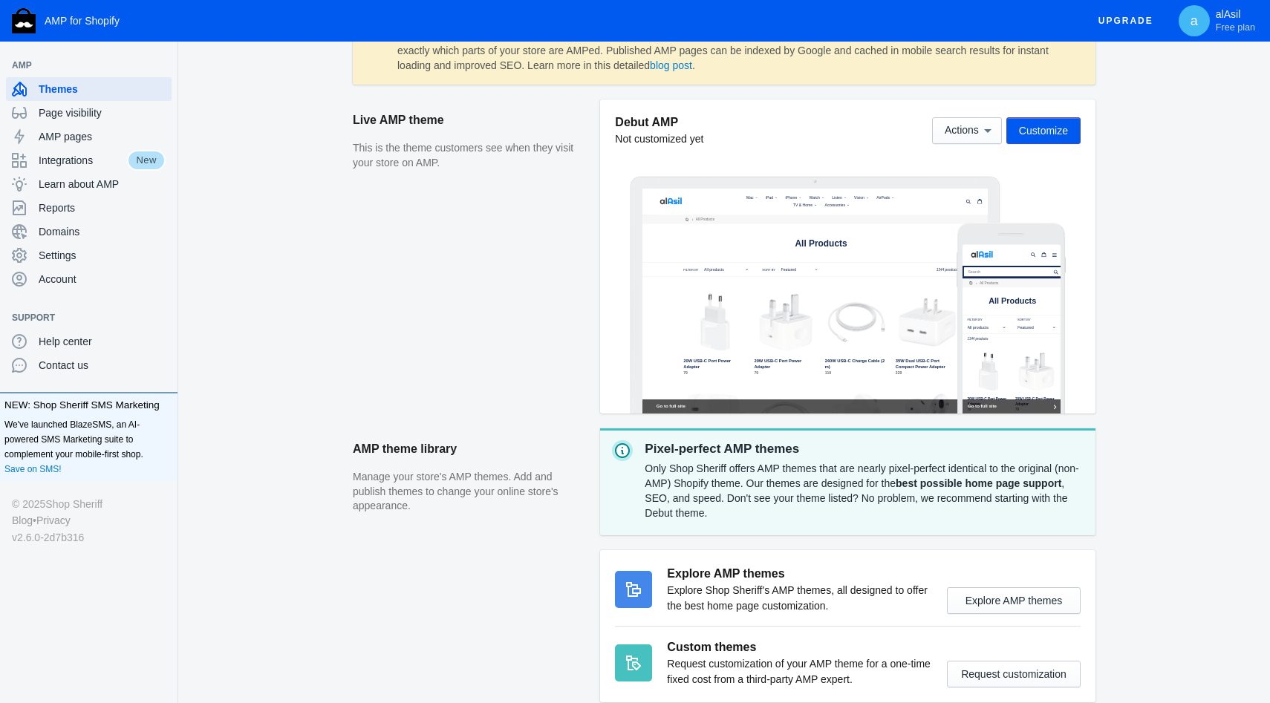
click at [1029, 137] on button "Customize" at bounding box center [1043, 130] width 74 height 27
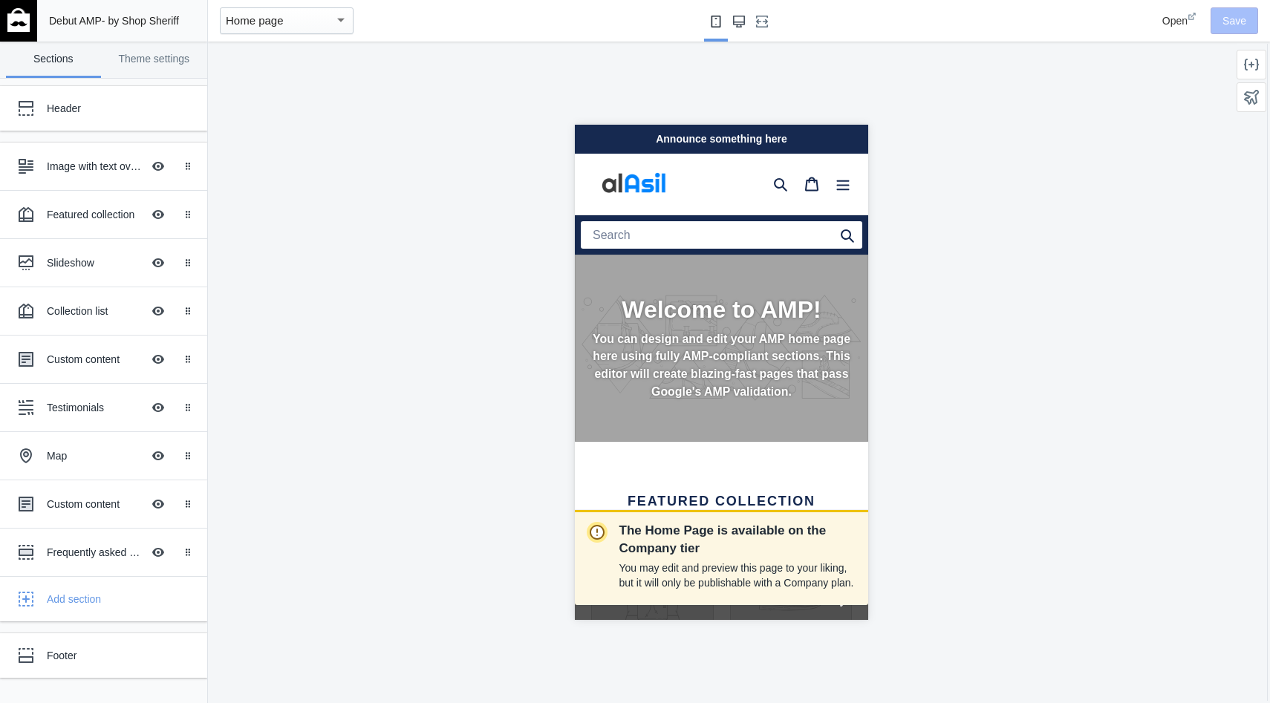
click at [738, 22] on icon "Large screen" at bounding box center [739, 22] width 12 height 12
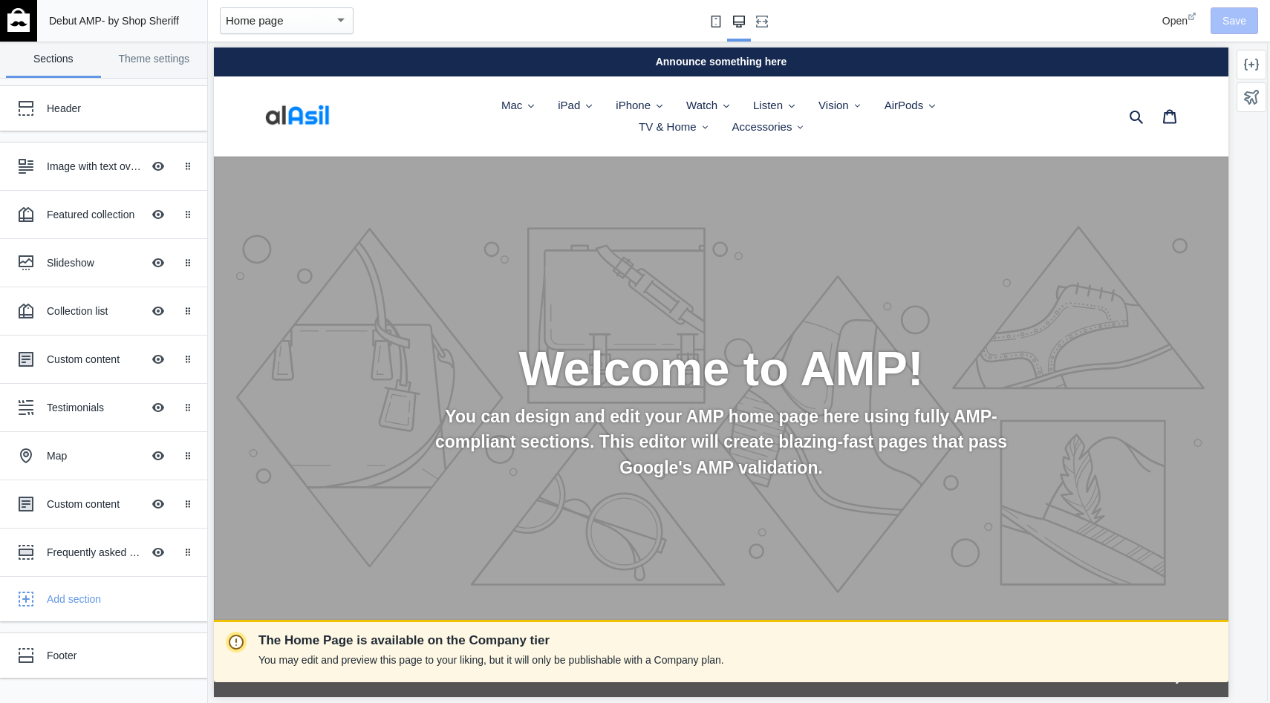
click at [714, 19] on use "Small screen" at bounding box center [717, 22] width 10 height 12
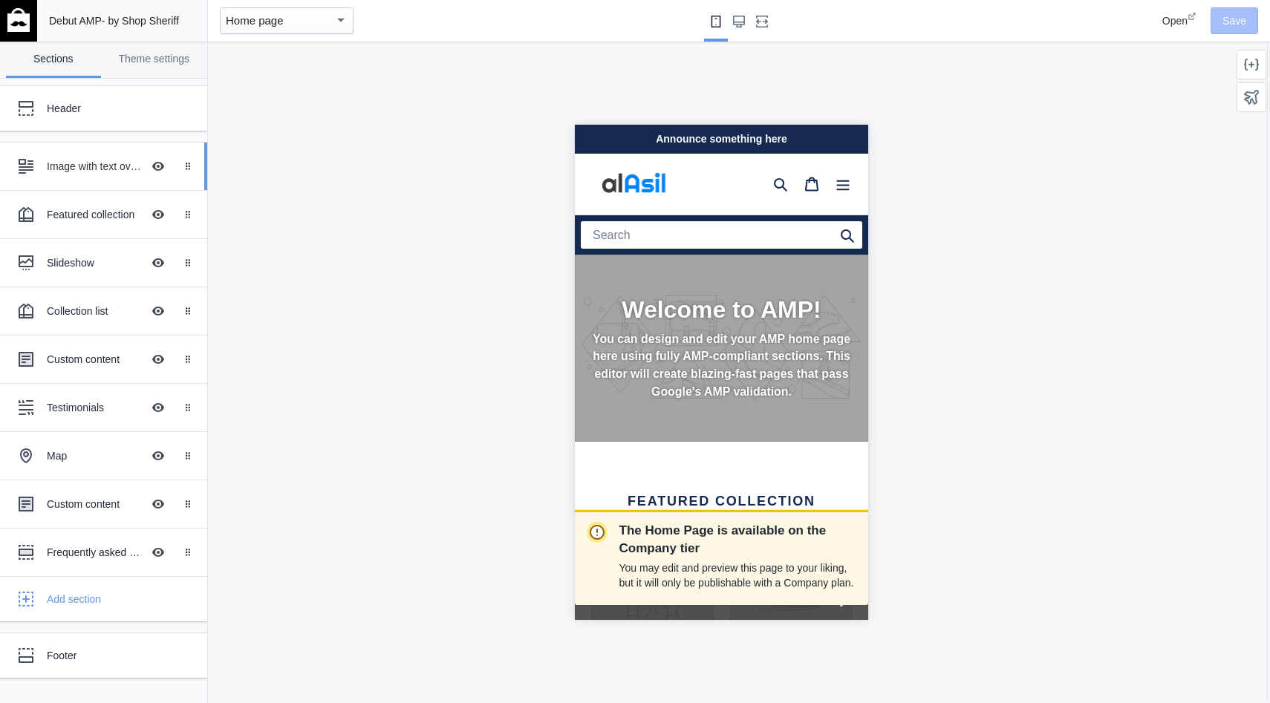
click at [62, 155] on div "Image with text overlay Hide Image with text overlay" at bounding box center [92, 166] width 163 height 33
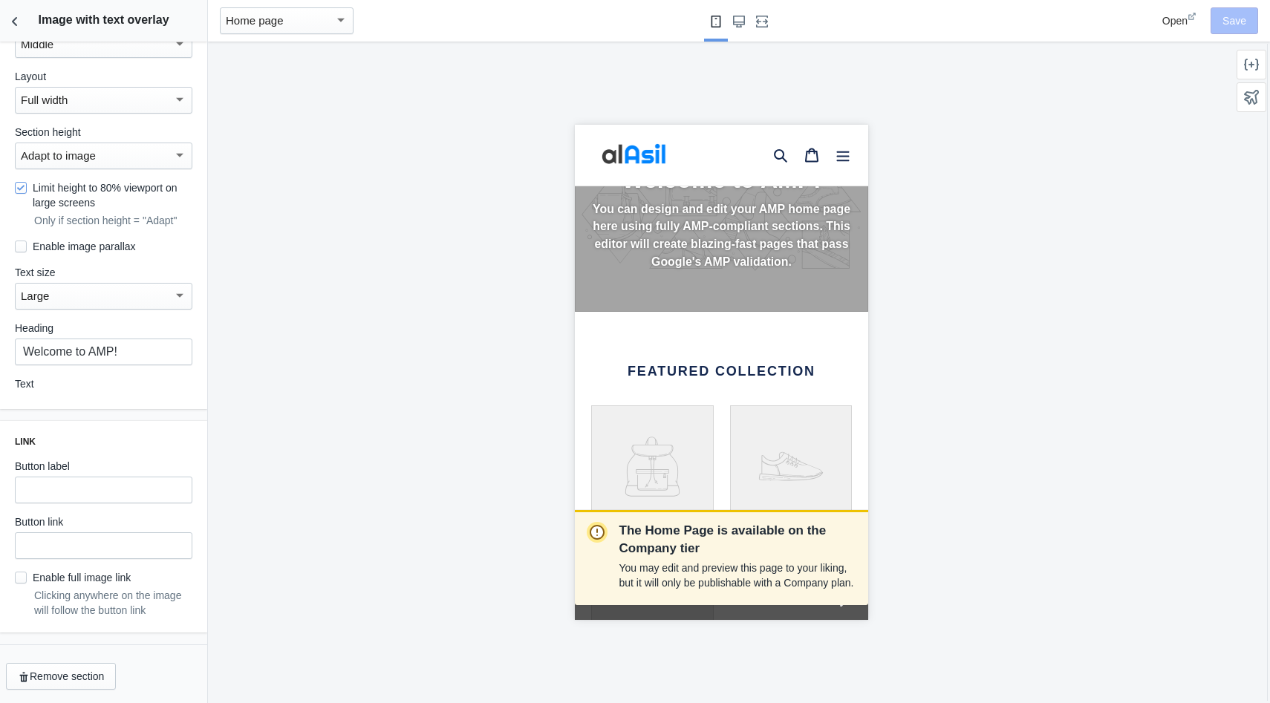
scroll to position [0, 261]
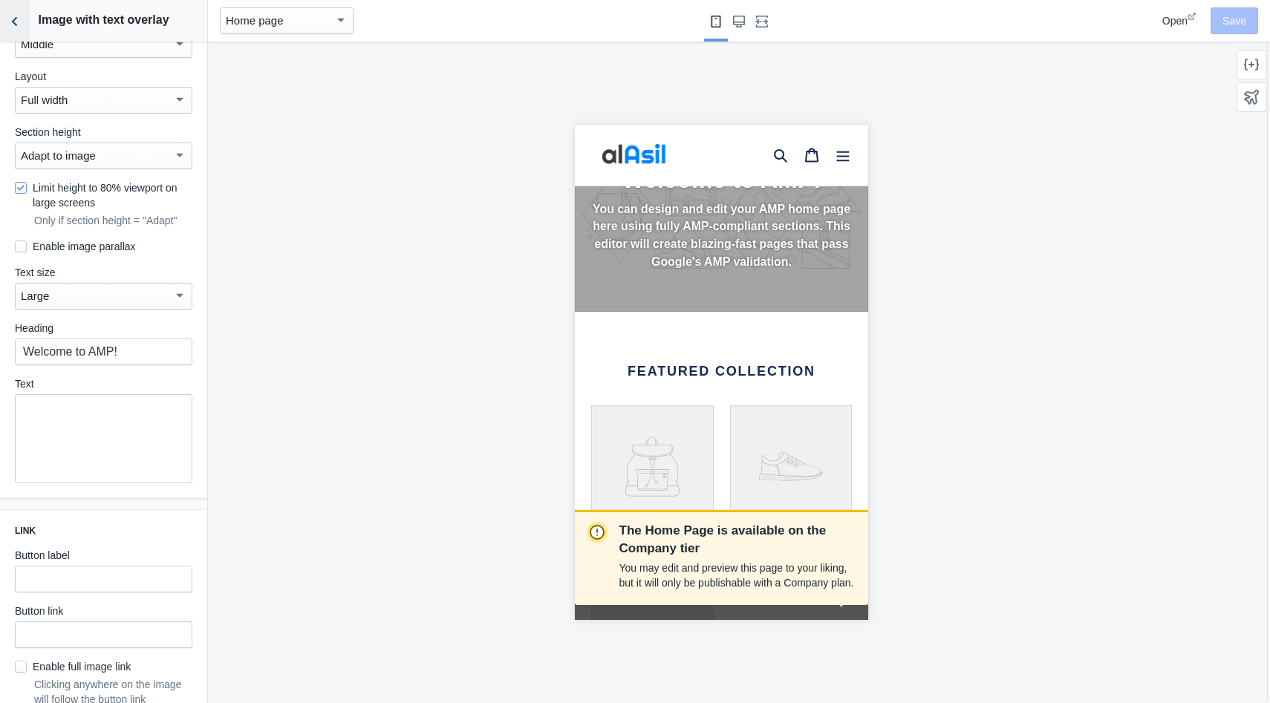
click at [3, 25] on button "Back to sections" at bounding box center [15, 21] width 30 height 42
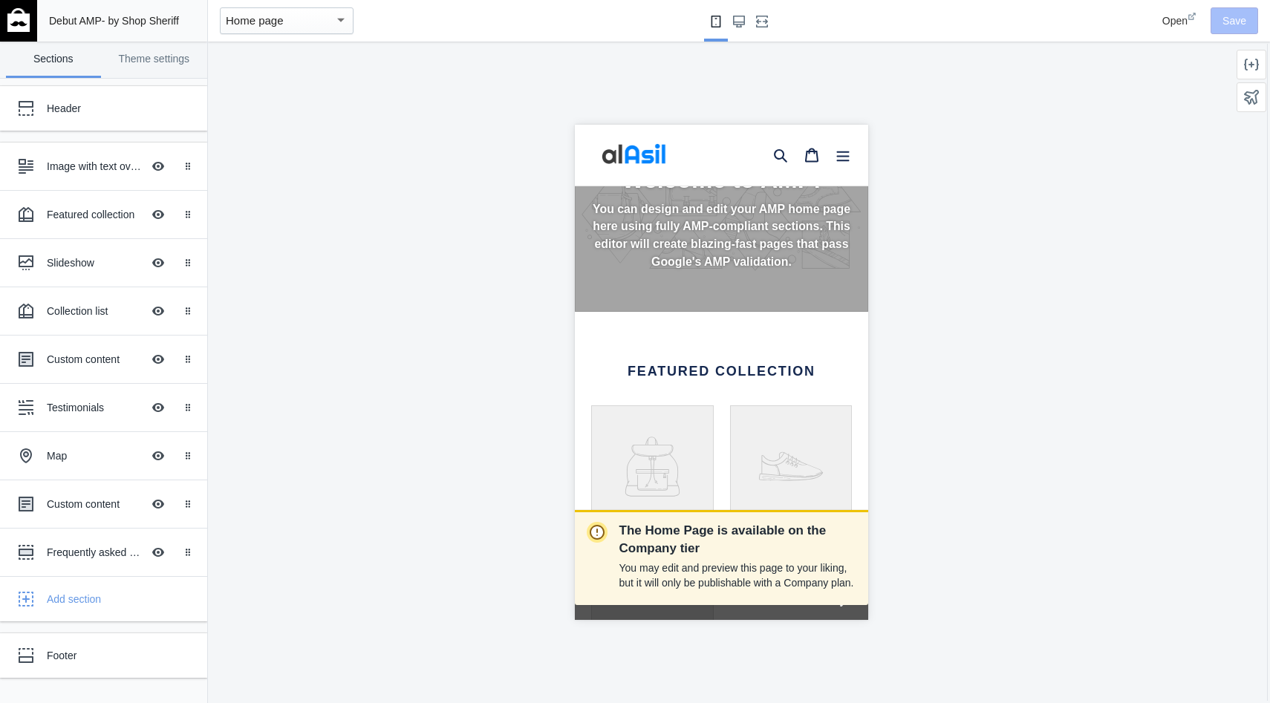
click at [25, 16] on img at bounding box center [18, 20] width 22 height 24
